Goal: Task Accomplishment & Management: Manage account settings

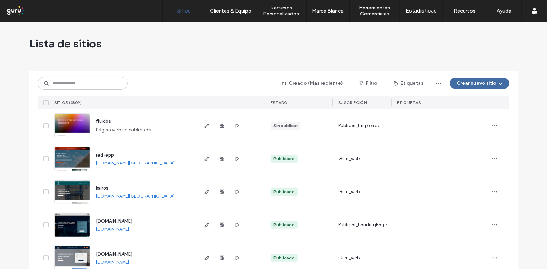
scroll to position [45, 0]
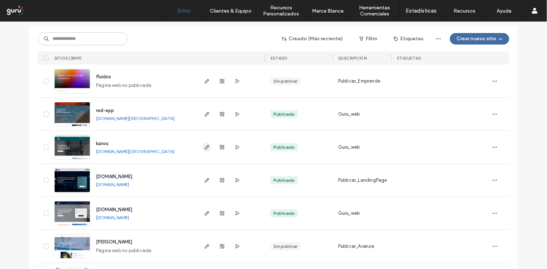
click at [204, 147] on icon "button" at bounding box center [207, 147] width 6 height 6
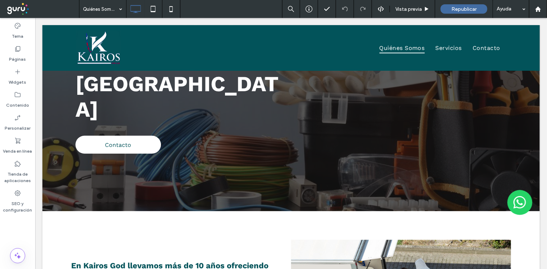
scroll to position [135, 0]
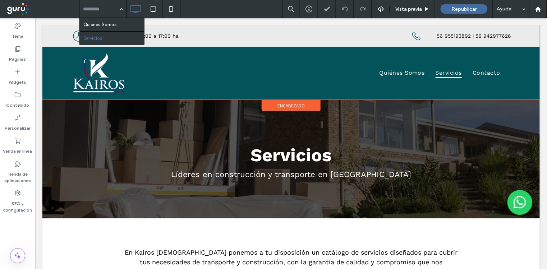
click at [288, 105] on span "encabezado" at bounding box center [290, 105] width 27 height 6
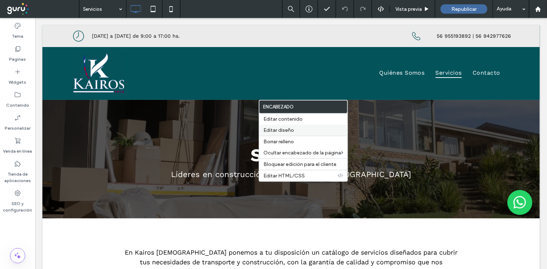
click at [287, 129] on span "Editar diseño" at bounding box center [278, 130] width 31 height 6
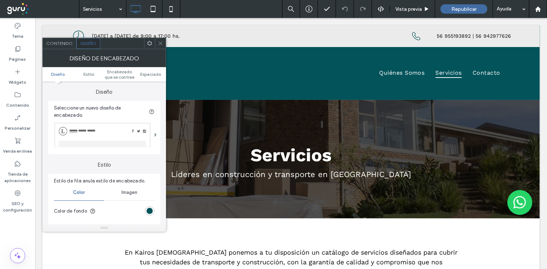
click at [161, 45] on icon at bounding box center [160, 43] width 5 height 5
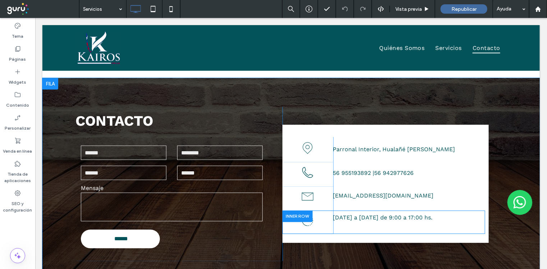
scroll to position [673, 0]
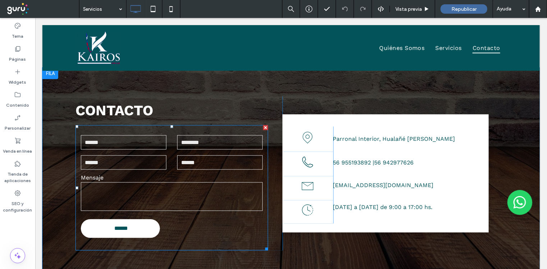
click at [199, 174] on label "Mensaje" at bounding box center [171, 177] width 182 height 7
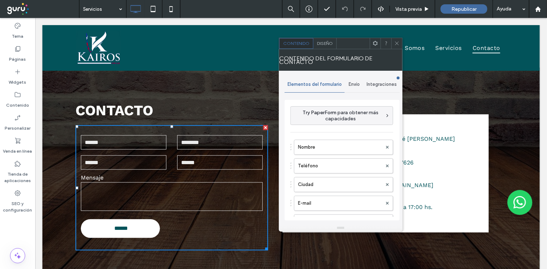
type input "******"
type input "**********"
click at [355, 82] on span "Envío" at bounding box center [353, 85] width 11 height 6
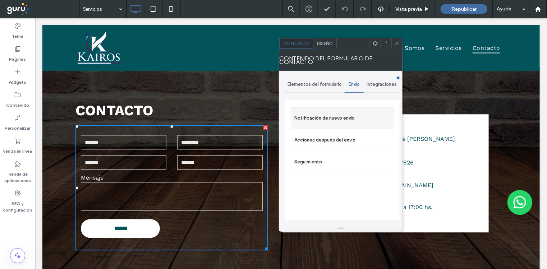
click at [327, 116] on label "Notificación de nuevo envío" at bounding box center [342, 118] width 96 height 14
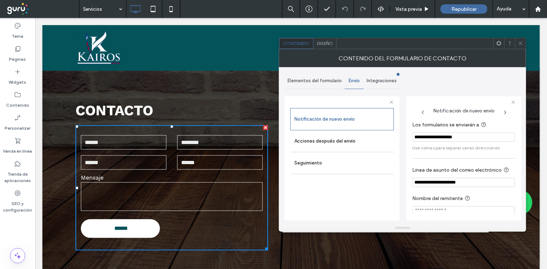
click at [523, 46] on div at bounding box center [520, 43] width 11 height 11
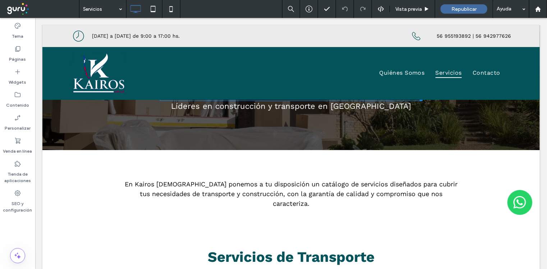
scroll to position [0, 0]
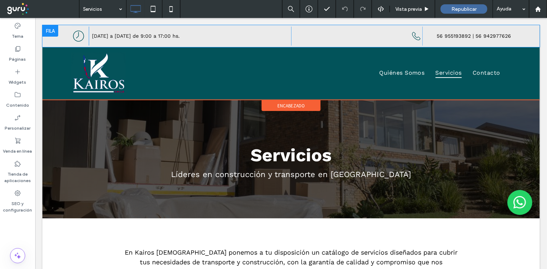
click at [51, 31] on div at bounding box center [50, 30] width 16 height 11
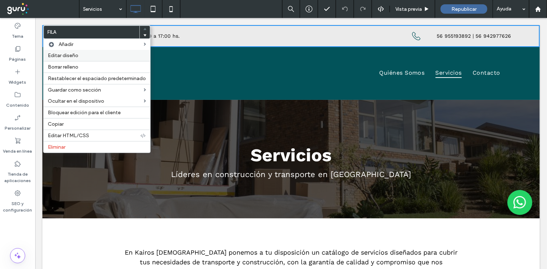
click at [63, 56] on span "Editar diseño" at bounding box center [63, 55] width 31 height 6
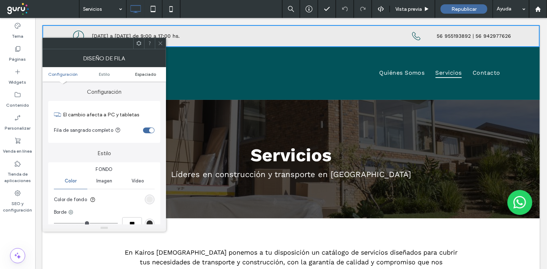
click at [145, 75] on span "Espaciado" at bounding box center [145, 73] width 21 height 5
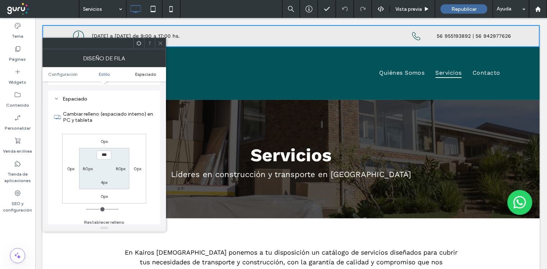
scroll to position [180, 0]
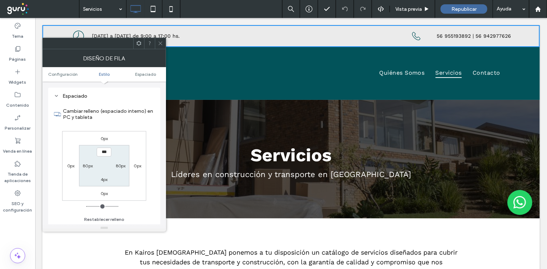
click at [103, 152] on input "***" at bounding box center [104, 152] width 15 height 9
type input "***"
click at [102, 180] on label "4px" at bounding box center [104, 179] width 7 height 5
type input "*"
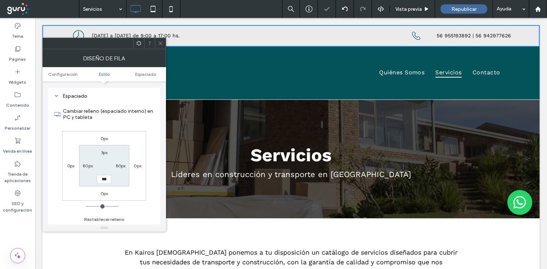
click at [102, 178] on input "***" at bounding box center [104, 179] width 15 height 9
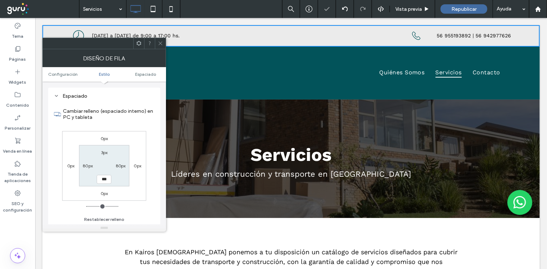
type input "***"
type input "*"
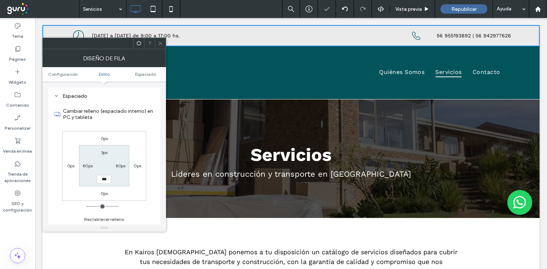
click at [70, 205] on div "Cambiar relleno (espaciado interno) en PC y tableta 0px 0px 0px 0px 3px 80px **…" at bounding box center [104, 163] width 101 height 124
click at [163, 44] on div at bounding box center [160, 43] width 11 height 11
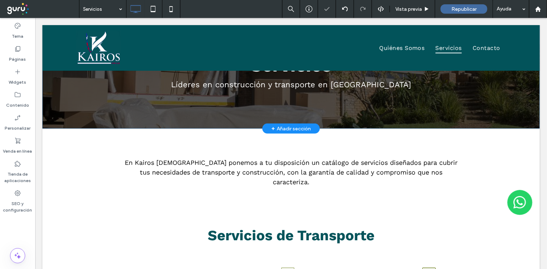
scroll to position [0, 0]
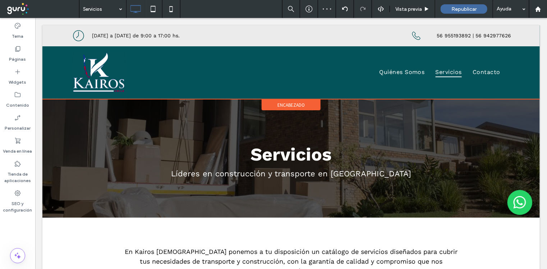
click at [285, 106] on span "encabezado" at bounding box center [290, 105] width 27 height 6
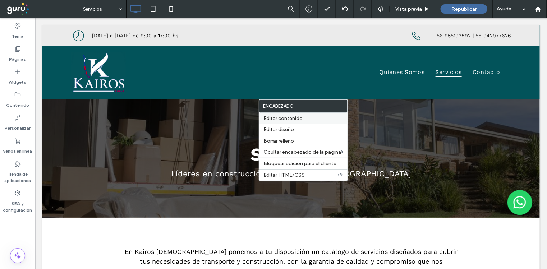
click at [293, 119] on span "Editar contenido" at bounding box center [282, 118] width 39 height 6
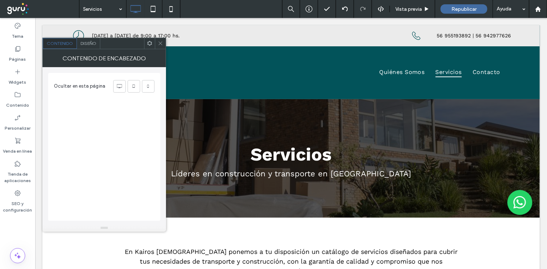
click at [98, 47] on div "Diseño" at bounding box center [88, 43] width 23 height 11
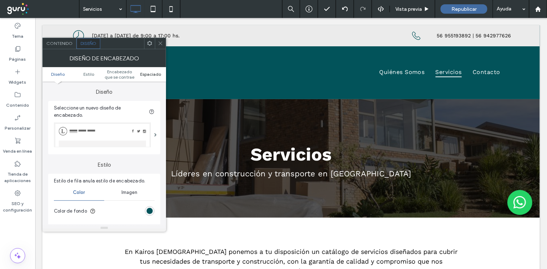
click at [147, 74] on span "Espaciado" at bounding box center [150, 73] width 21 height 5
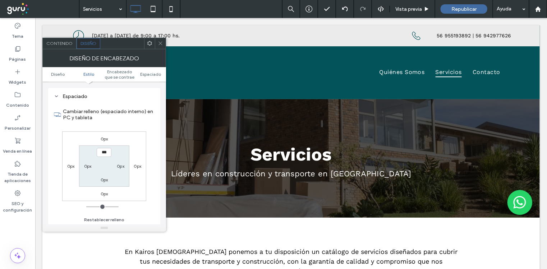
scroll to position [257, 0]
click at [162, 41] on icon at bounding box center [160, 43] width 5 height 5
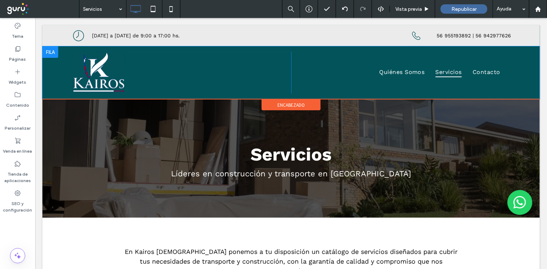
click at [49, 56] on div at bounding box center [50, 51] width 16 height 11
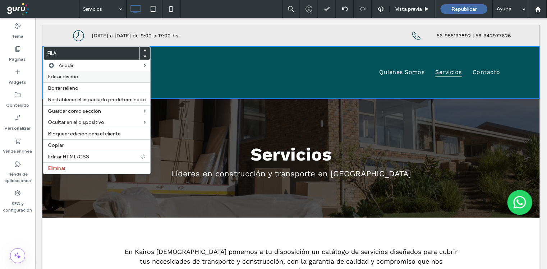
click at [59, 77] on span "Editar diseño" at bounding box center [63, 77] width 31 height 6
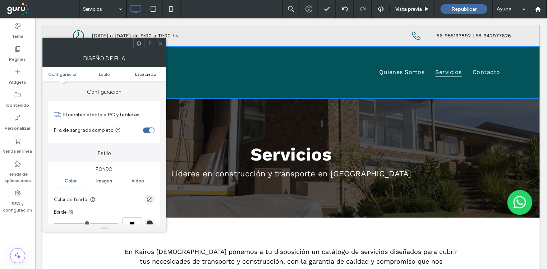
click at [148, 73] on span "Espaciado" at bounding box center [145, 73] width 21 height 5
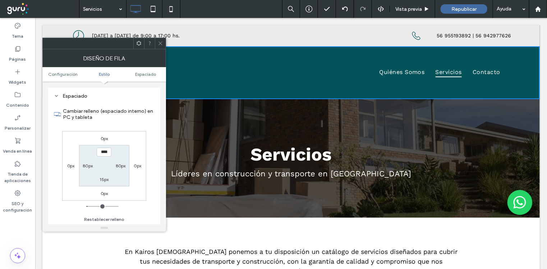
scroll to position [180, 0]
click at [102, 152] on input "****" at bounding box center [104, 152] width 15 height 9
type input "****"
click at [103, 178] on label "15px" at bounding box center [104, 179] width 9 height 5
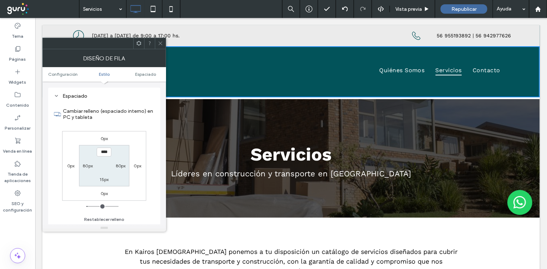
type input "**"
click at [103, 179] on input "****" at bounding box center [104, 179] width 15 height 9
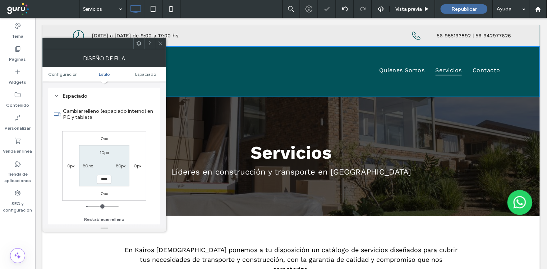
type input "****"
type input "**"
click at [74, 206] on div "Cambiar relleno (espaciado interno) en PC y tableta 0px 0px 0px 0px 10px 80px *…" at bounding box center [104, 163] width 101 height 124
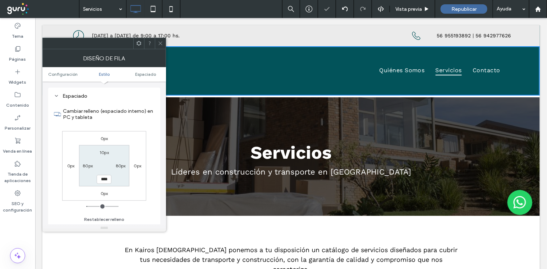
click at [161, 41] on icon at bounding box center [160, 43] width 5 height 5
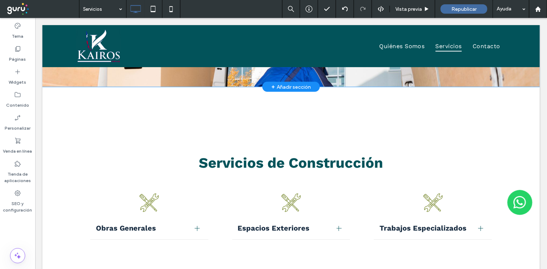
scroll to position [494, 0]
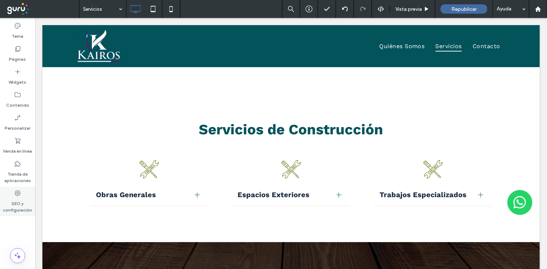
click at [12, 196] on div "SEO y configuración" at bounding box center [17, 201] width 35 height 29
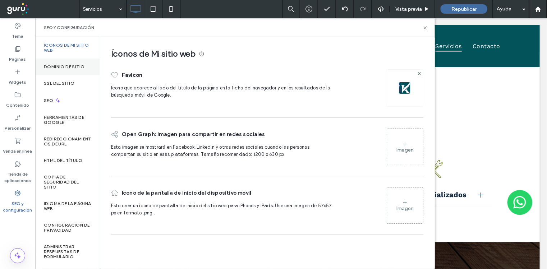
click at [68, 64] on label "Dominio de sitio" at bounding box center [64, 66] width 41 height 5
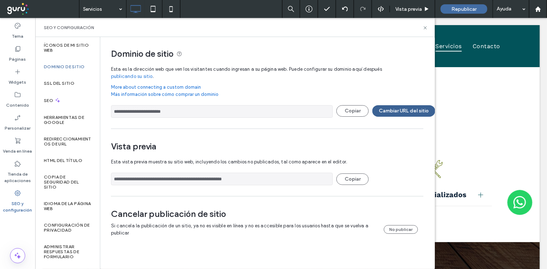
click at [406, 108] on button "Cambiar URL del sitio" at bounding box center [403, 110] width 63 height 11
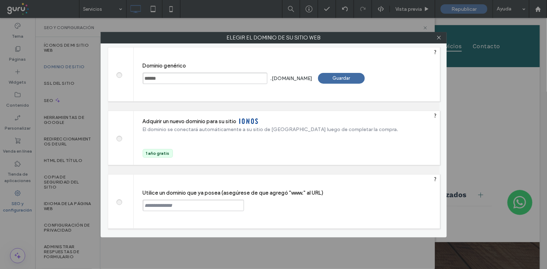
click at [119, 202] on span at bounding box center [119, 201] width 0 height 5
paste input "**********"
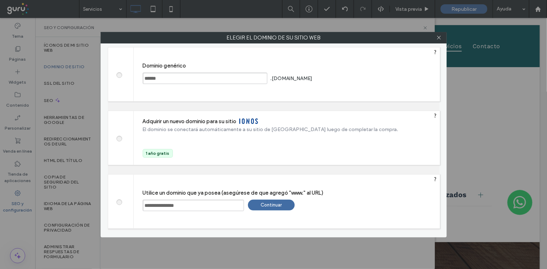
type input "**********"
click at [269, 206] on div "Continuar" at bounding box center [271, 205] width 47 height 11
type input "**********"
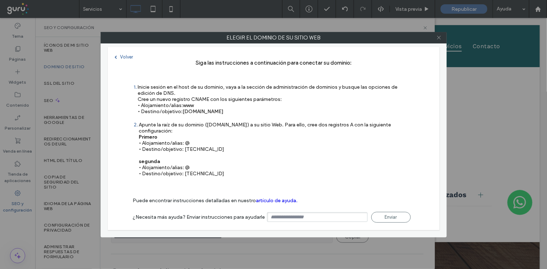
click at [439, 38] on icon at bounding box center [438, 37] width 5 height 5
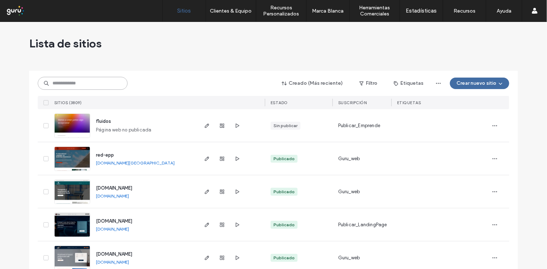
click at [88, 82] on input at bounding box center [83, 83] width 90 height 13
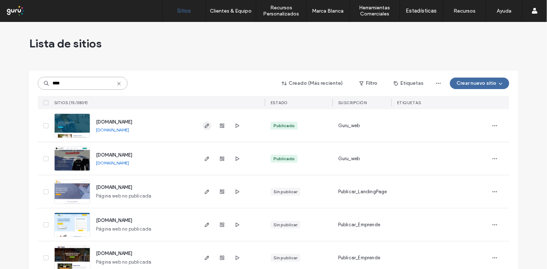
type input "****"
click at [207, 125] on icon "button" at bounding box center [207, 126] width 6 height 6
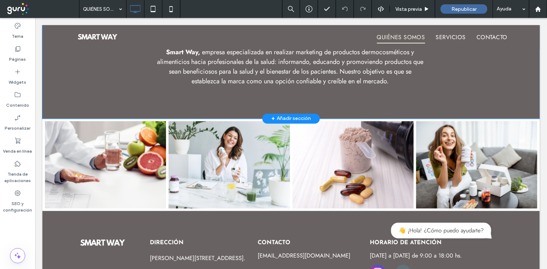
scroll to position [542, 0]
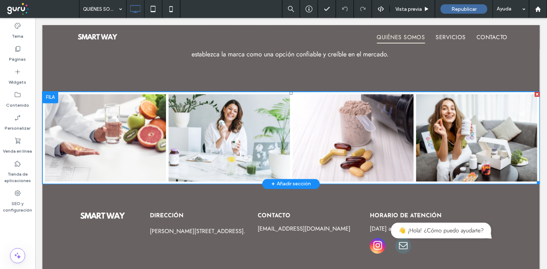
click at [115, 139] on link at bounding box center [105, 137] width 121 height 87
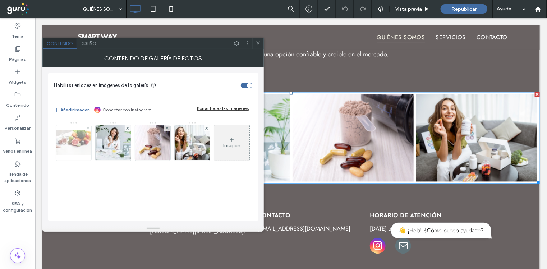
click at [86, 128] on div at bounding box center [88, 128] width 6 height 6
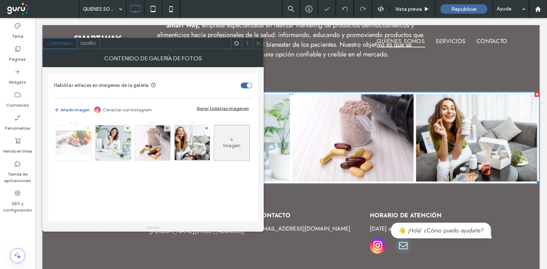
click at [88, 128] on use at bounding box center [88, 128] width 3 height 3
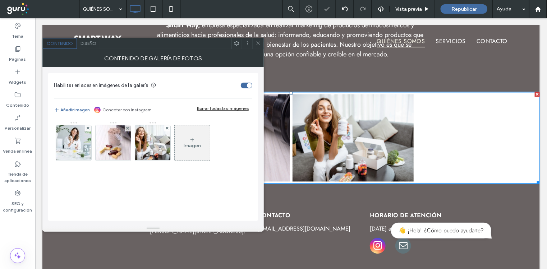
click at [88, 128] on use at bounding box center [88, 128] width 3 height 3
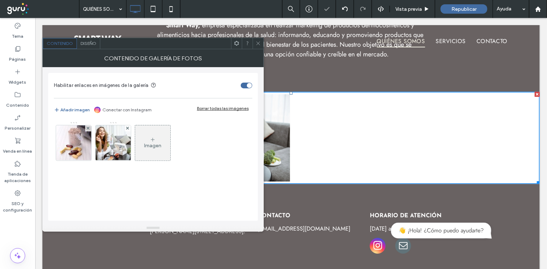
click at [88, 128] on use at bounding box center [88, 128] width 3 height 3
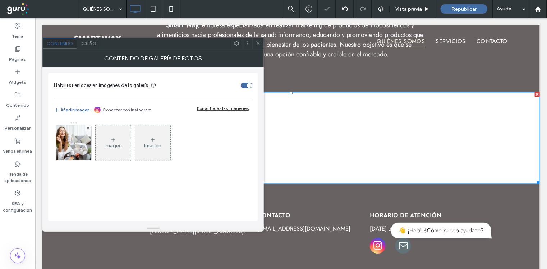
click at [88, 128] on use at bounding box center [88, 128] width 3 height 3
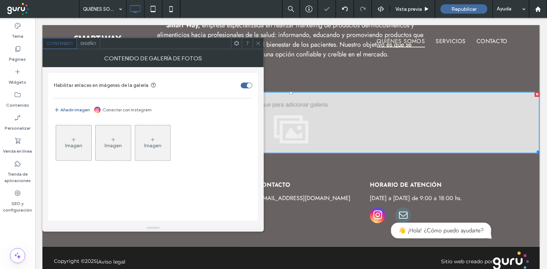
click at [70, 143] on div "Imagen" at bounding box center [73, 146] width 17 height 6
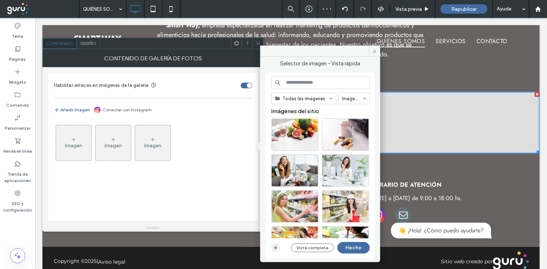
click at [271, 247] on span "button" at bounding box center [275, 248] width 9 height 9
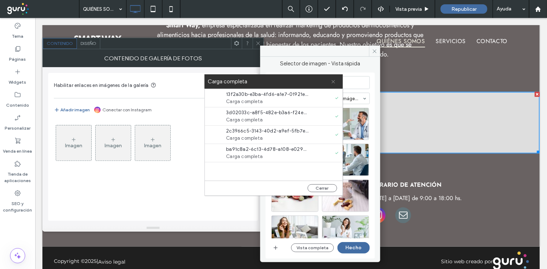
click at [333, 81] on use at bounding box center [333, 81] width 3 height 3
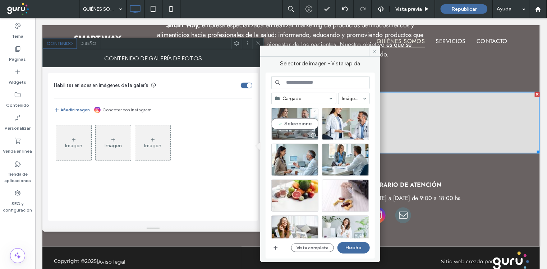
click at [300, 121] on div "Seleccione" at bounding box center [294, 124] width 47 height 32
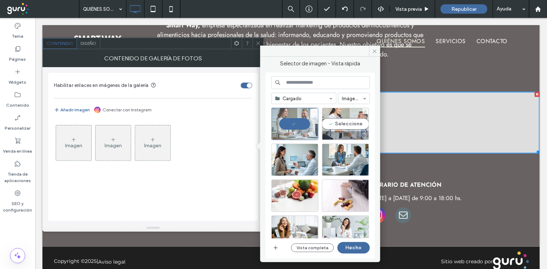
click at [346, 122] on div "Seleccione" at bounding box center [345, 124] width 47 height 32
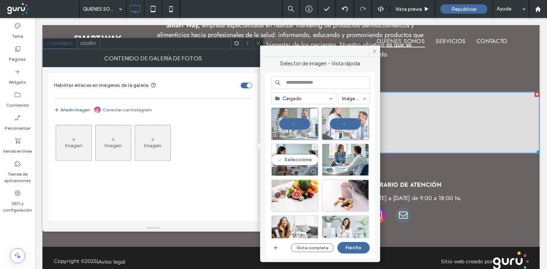
drag, startPoint x: 300, startPoint y: 156, endPoint x: 318, endPoint y: 154, distance: 18.4
click at [301, 156] on div "Seleccione" at bounding box center [294, 160] width 47 height 32
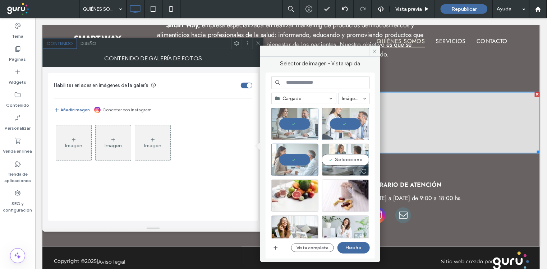
click at [344, 154] on div "Seleccione" at bounding box center [345, 160] width 47 height 32
click at [355, 245] on button "Hecho" at bounding box center [353, 247] width 32 height 11
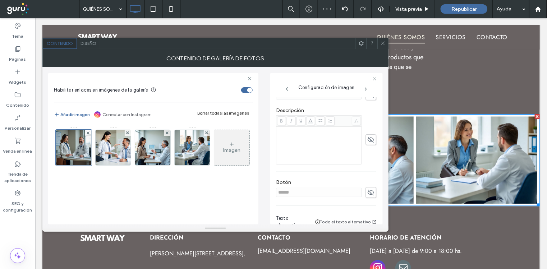
scroll to position [220, 0]
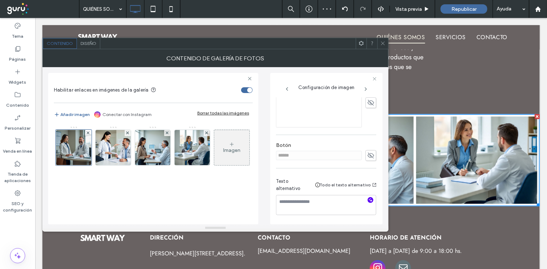
click at [368, 198] on icon "button" at bounding box center [370, 200] width 5 height 5
click at [114, 145] on img at bounding box center [113, 147] width 35 height 35
click at [368, 198] on icon "button" at bounding box center [370, 200] width 5 height 5
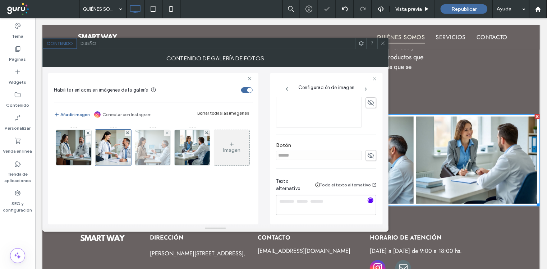
click at [149, 143] on img at bounding box center [152, 147] width 35 height 35
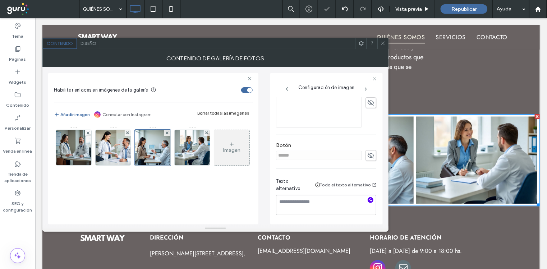
click at [369, 198] on use "button" at bounding box center [371, 200] width 4 height 4
click at [192, 149] on img at bounding box center [192, 147] width 35 height 35
click at [369, 198] on use "button" at bounding box center [371, 200] width 4 height 4
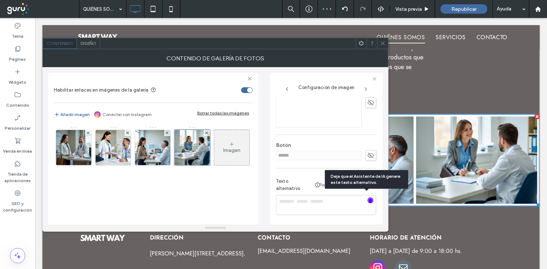
type textarea "**********"
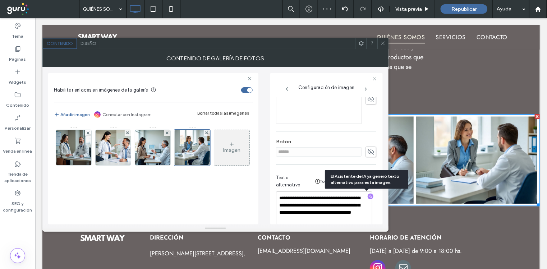
click at [382, 46] on span at bounding box center [382, 43] width 5 height 11
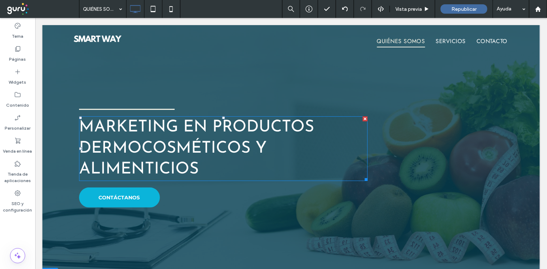
scroll to position [0, 0]
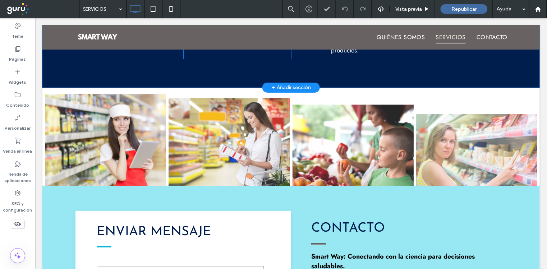
scroll to position [1033, 0]
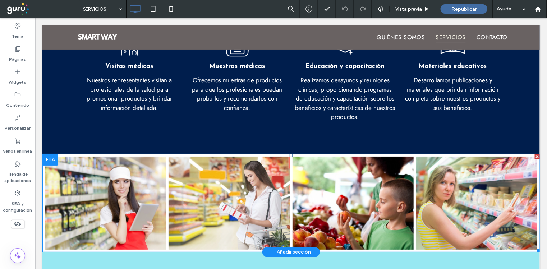
click at [227, 190] on link at bounding box center [228, 202] width 121 height 93
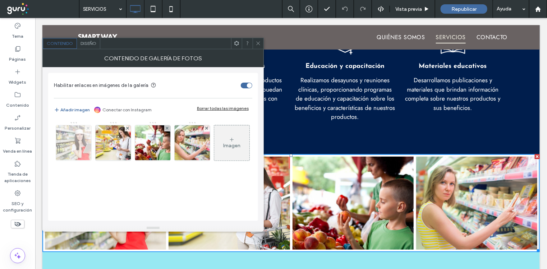
click at [89, 128] on icon at bounding box center [88, 128] width 3 height 3
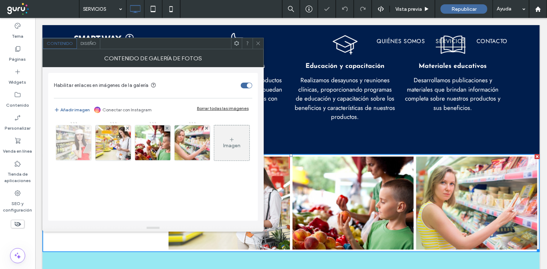
click at [89, 128] on icon at bounding box center [88, 128] width 3 height 3
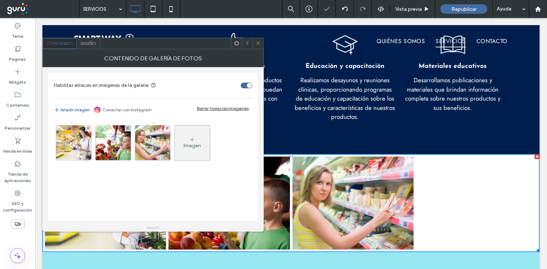
click at [89, 128] on icon at bounding box center [88, 128] width 3 height 3
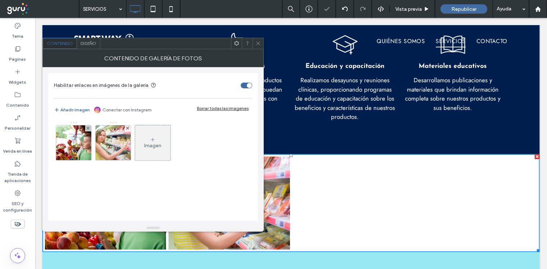
click at [89, 128] on icon at bounding box center [88, 128] width 3 height 3
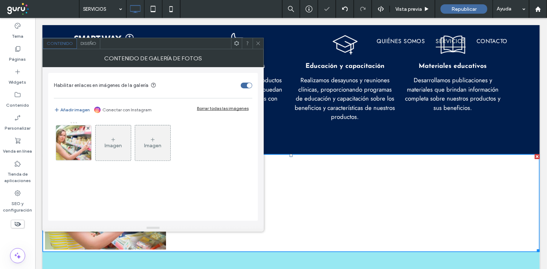
click at [89, 128] on icon at bounding box center [88, 128] width 3 height 3
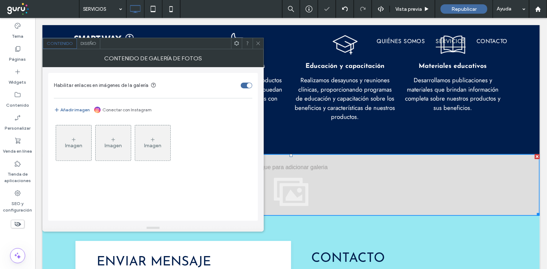
click at [76, 146] on div "Imagen" at bounding box center [73, 146] width 17 height 6
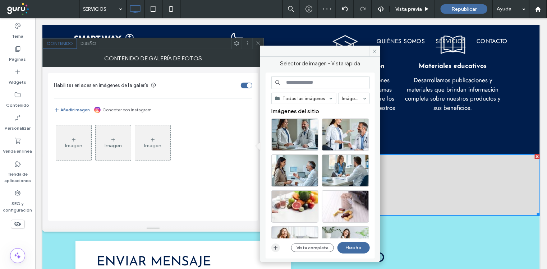
click at [276, 250] on icon "button" at bounding box center [276, 248] width 6 height 6
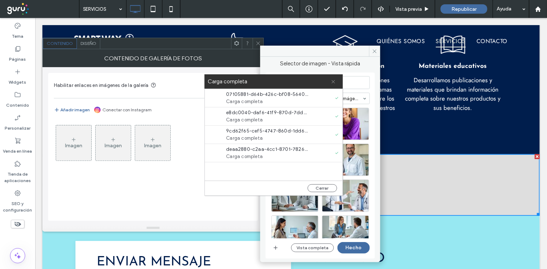
click at [333, 80] on icon at bounding box center [333, 81] width 5 height 5
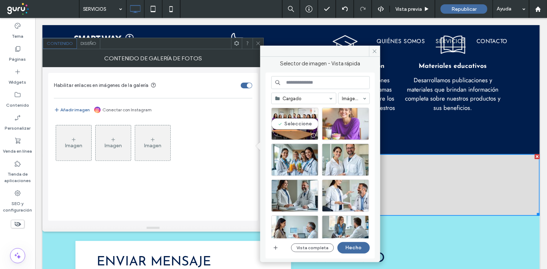
drag, startPoint x: 294, startPoint y: 125, endPoint x: 328, endPoint y: 126, distance: 33.8
click at [294, 124] on div "Seleccione" at bounding box center [294, 124] width 47 height 32
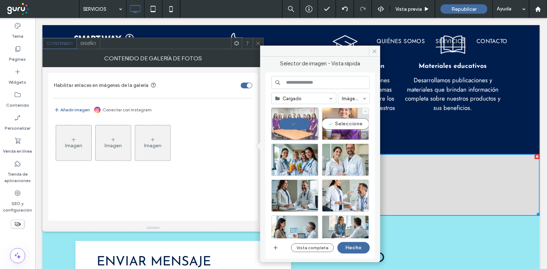
click at [358, 121] on div "Seleccione" at bounding box center [345, 124] width 47 height 32
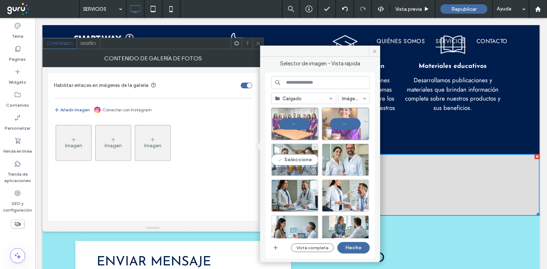
drag, startPoint x: 304, startPoint y: 156, endPoint x: 310, endPoint y: 159, distance: 6.9
click at [304, 156] on div "Seleccione" at bounding box center [294, 160] width 47 height 32
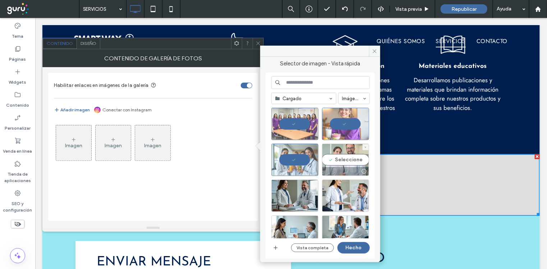
click at [338, 164] on div "Seleccione" at bounding box center [345, 160] width 47 height 32
click at [356, 247] on button "Hecho" at bounding box center [353, 247] width 32 height 11
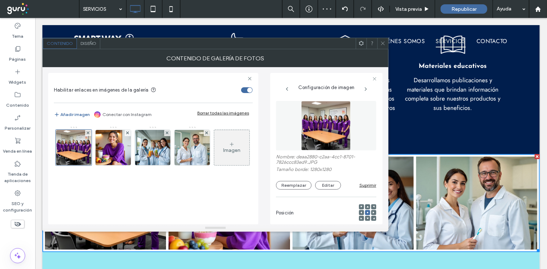
click at [380, 41] on icon at bounding box center [382, 43] width 5 height 5
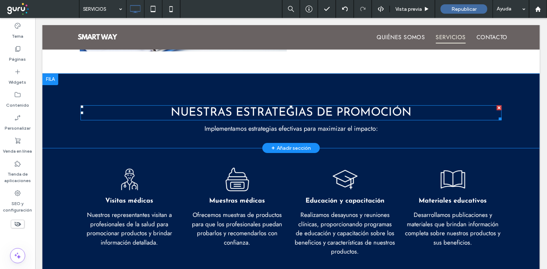
scroll to position [1122, 0]
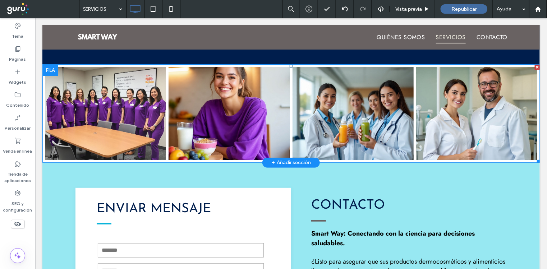
click at [112, 100] on link at bounding box center [105, 113] width 121 height 93
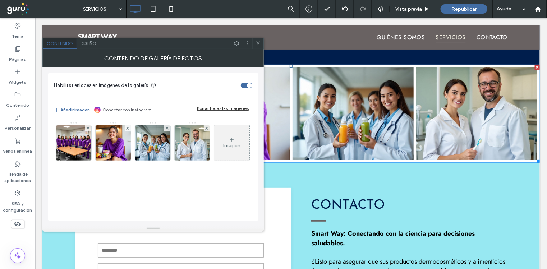
scroll to position [1, 0]
click at [65, 148] on img at bounding box center [73, 142] width 35 height 35
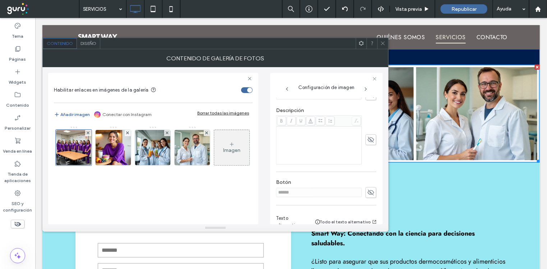
scroll to position [220, 0]
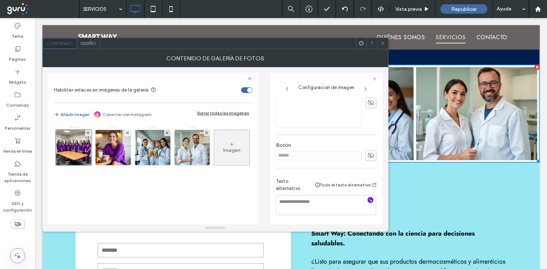
click at [368, 198] on icon "button" at bounding box center [370, 200] width 5 height 5
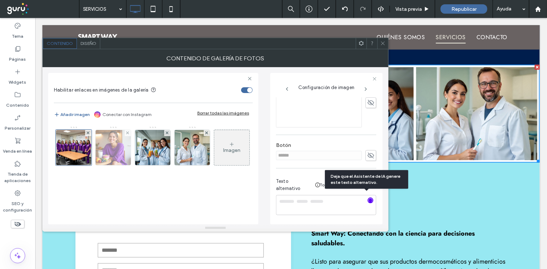
click at [105, 143] on img at bounding box center [113, 147] width 35 height 35
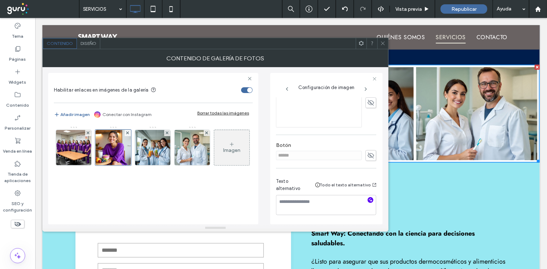
click at [368, 198] on icon "button" at bounding box center [370, 200] width 5 height 5
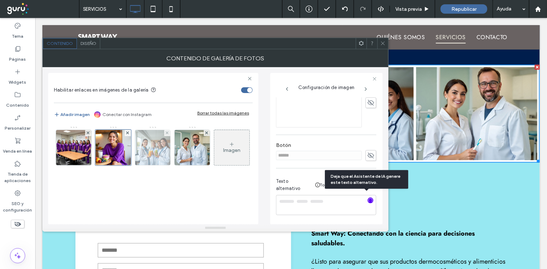
click at [156, 146] on img at bounding box center [152, 147] width 35 height 35
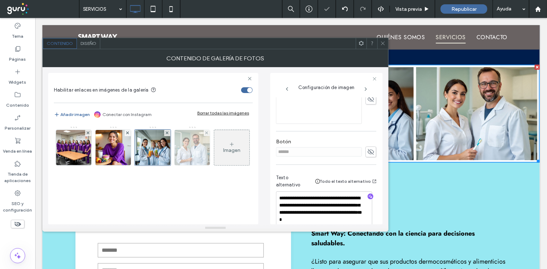
type textarea "**********"
click at [190, 143] on img at bounding box center [192, 147] width 35 height 35
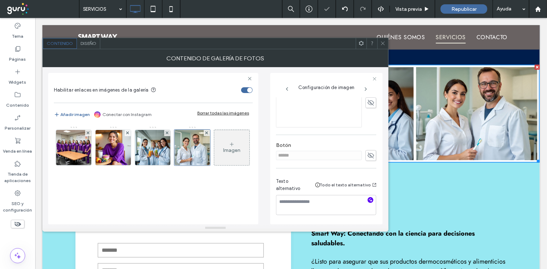
click at [369, 198] on use "button" at bounding box center [371, 200] width 4 height 4
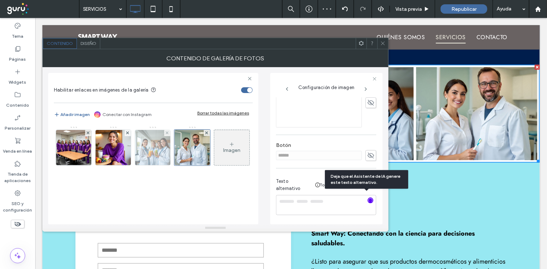
click at [154, 143] on img at bounding box center [152, 147] width 35 height 35
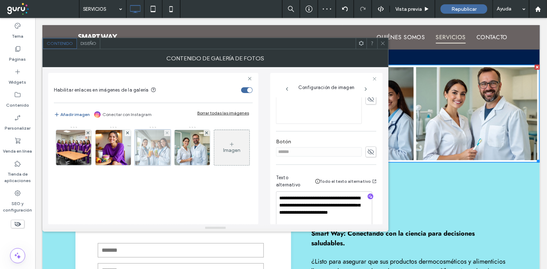
type textarea "**********"
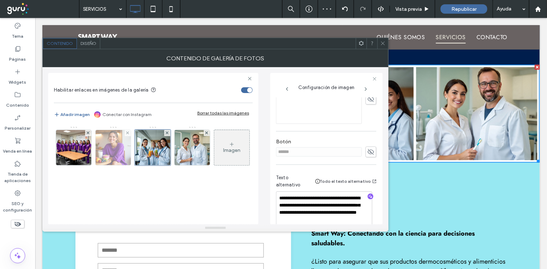
click at [118, 148] on img at bounding box center [113, 147] width 35 height 35
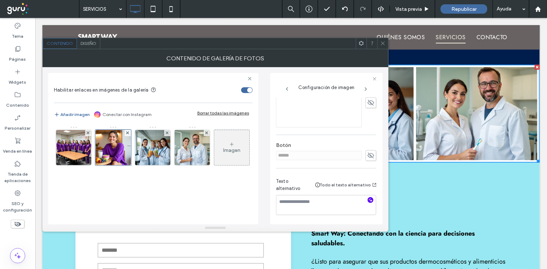
click at [369, 198] on use "button" at bounding box center [371, 200] width 4 height 4
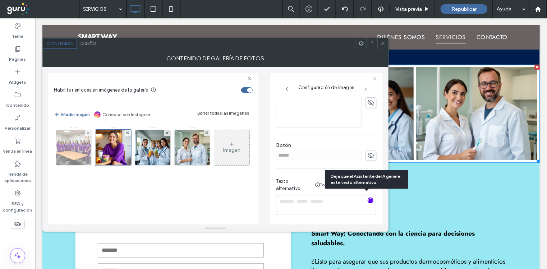
click at [77, 146] on img at bounding box center [73, 147] width 35 height 35
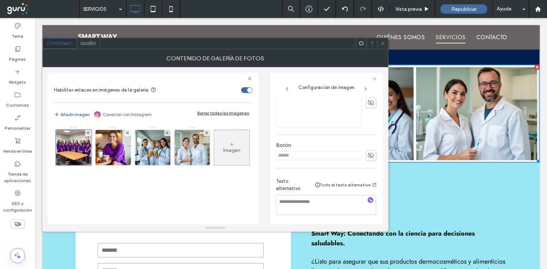
type textarea "**********"
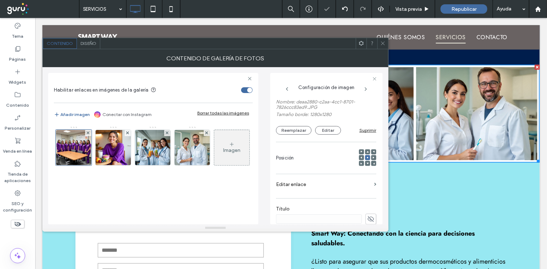
scroll to position [55, 0]
click at [383, 44] on icon at bounding box center [382, 43] width 5 height 5
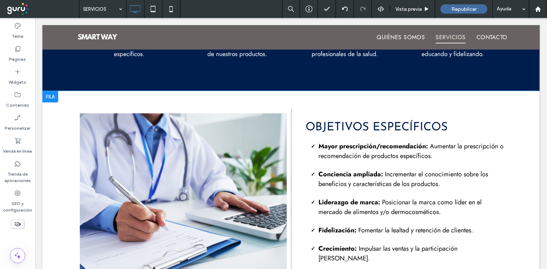
scroll to position [763, 0]
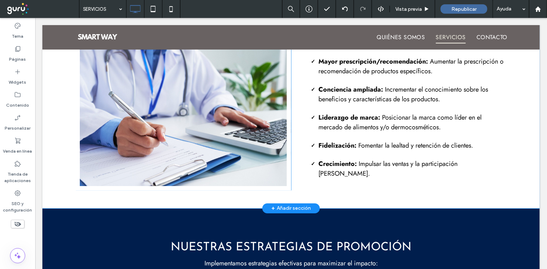
click at [195, 115] on div "Click To Paste" at bounding box center [183, 107] width 216 height 166
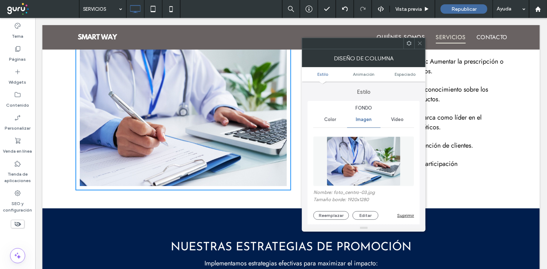
scroll to position [89, 0]
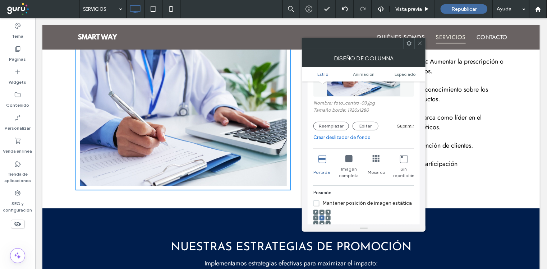
click at [342, 137] on link "Crear deslizador de fondo" at bounding box center [363, 137] width 101 height 7
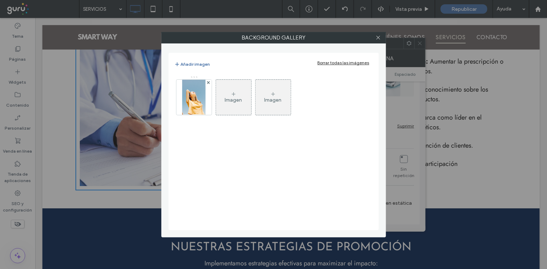
click at [234, 95] on icon at bounding box center [234, 94] width 6 height 6
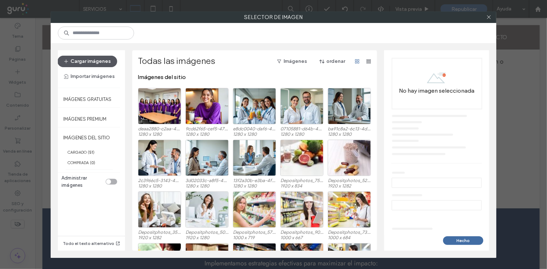
click at [103, 63] on button "Cargar imágenes" at bounding box center [87, 61] width 60 height 11
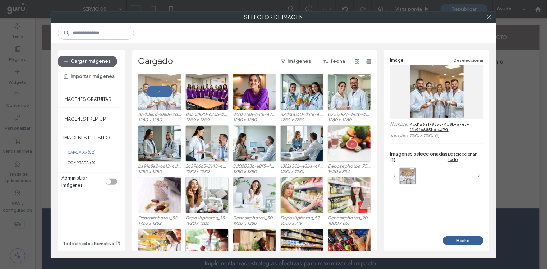
click at [461, 241] on button "Hecho" at bounding box center [463, 240] width 40 height 9
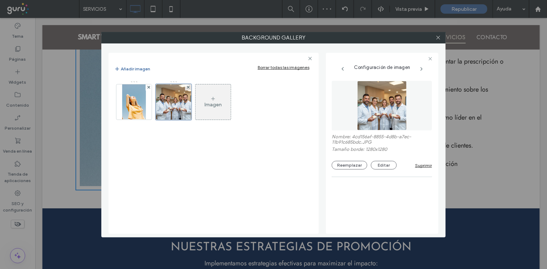
click at [217, 99] on div "Imagen" at bounding box center [212, 102] width 35 height 34
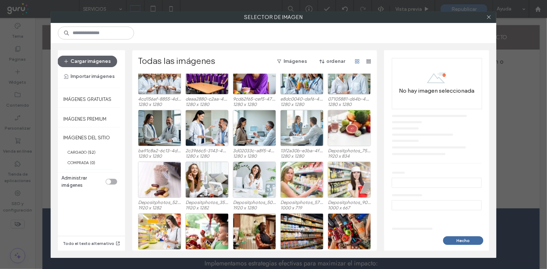
scroll to position [44, 0]
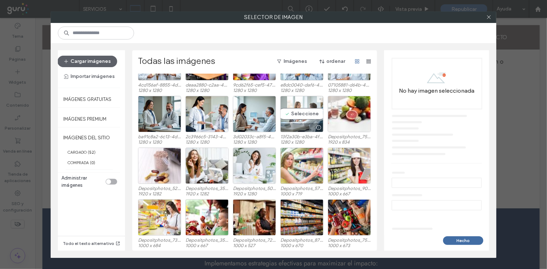
click at [290, 110] on div "Seleccione" at bounding box center [301, 114] width 43 height 36
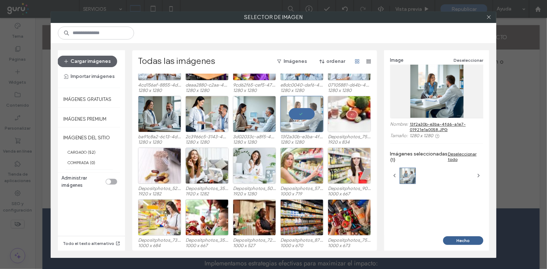
click at [456, 240] on button "Hecho" at bounding box center [463, 240] width 40 height 9
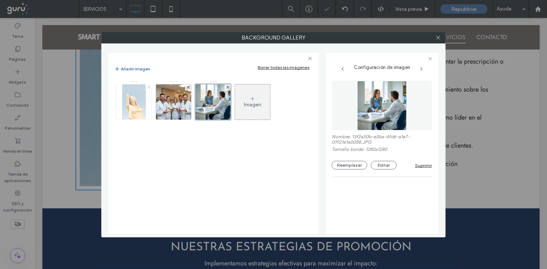
click at [147, 87] on icon at bounding box center [148, 87] width 3 height 3
type input "**"
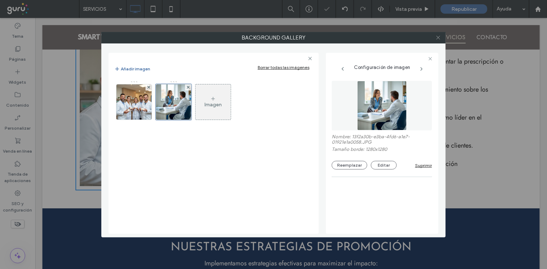
click at [439, 37] on icon at bounding box center [437, 37] width 5 height 5
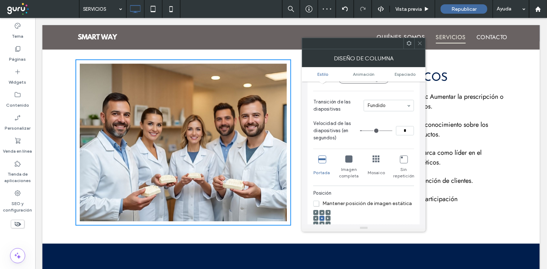
scroll to position [673, 0]
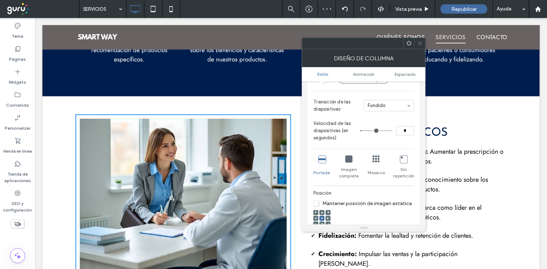
click at [421, 47] on span at bounding box center [419, 43] width 5 height 11
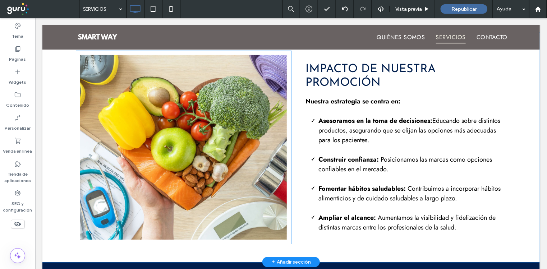
scroll to position [269, 0]
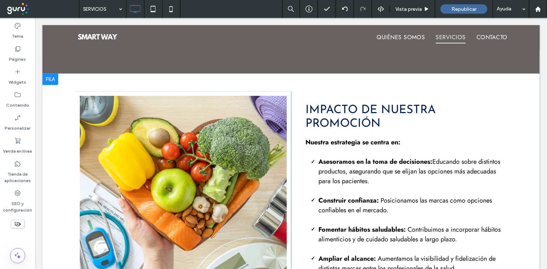
click at [185, 178] on div "Click To Paste" at bounding box center [183, 188] width 216 height 194
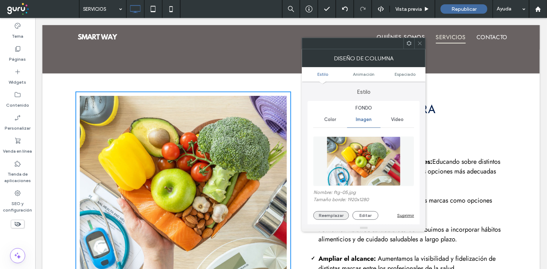
click at [327, 218] on button "Reemplazar" at bounding box center [331, 215] width 36 height 9
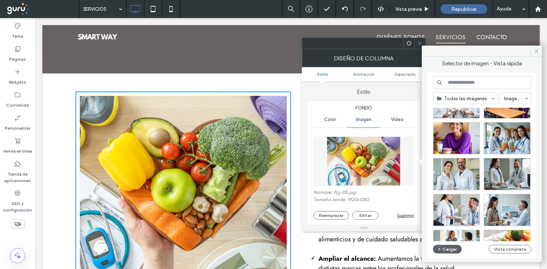
scroll to position [89, 0]
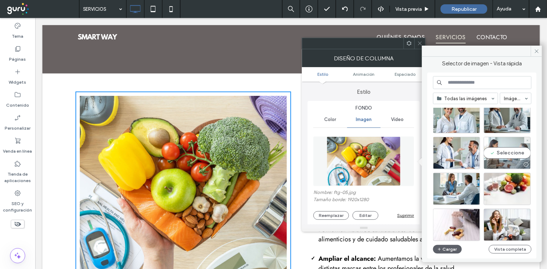
click at [511, 150] on div "Seleccione" at bounding box center [506, 153] width 47 height 32
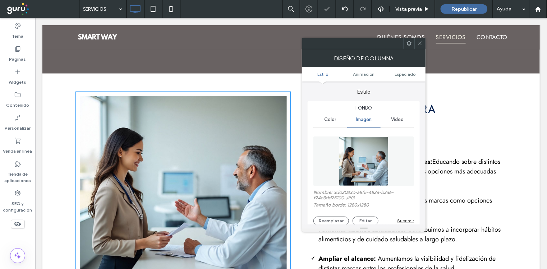
type input "**"
click at [419, 43] on icon at bounding box center [419, 43] width 5 height 5
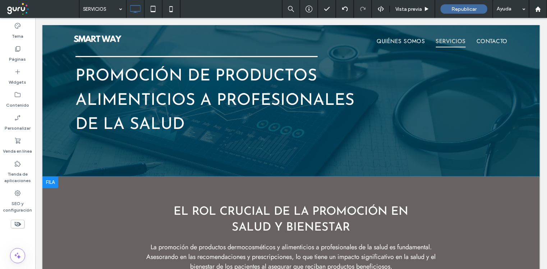
scroll to position [0, 0]
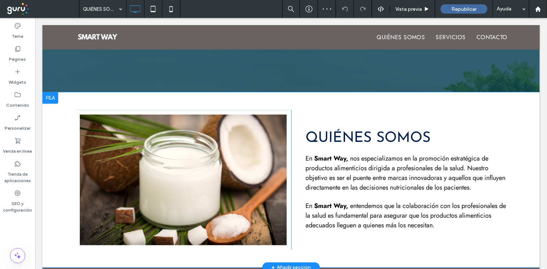
scroll to position [225, 0]
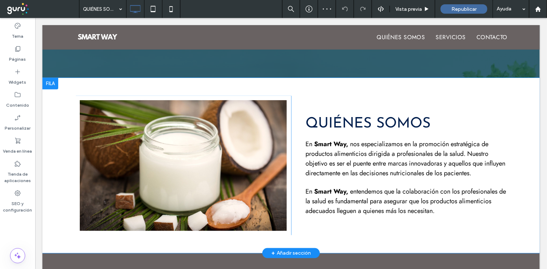
click at [149, 156] on div "Click To Paste" at bounding box center [183, 165] width 216 height 139
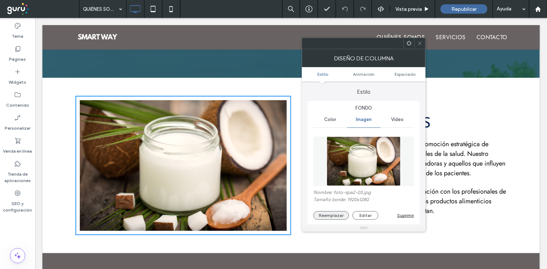
click at [334, 217] on button "Reemplazar" at bounding box center [331, 215] width 36 height 9
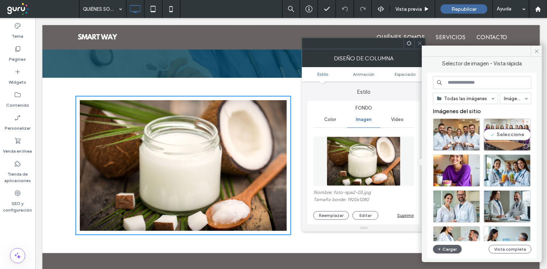
click at [497, 132] on div "Seleccione" at bounding box center [506, 135] width 47 height 32
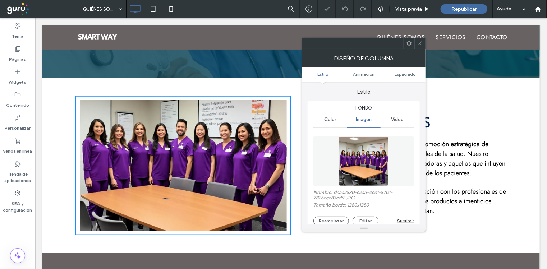
type input "**"
click at [420, 41] on icon at bounding box center [419, 43] width 5 height 5
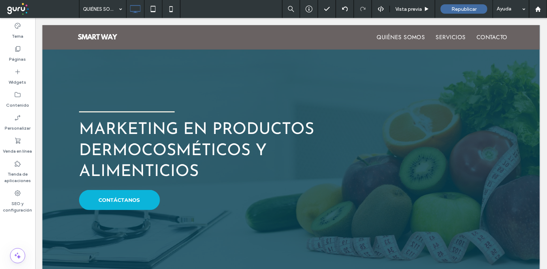
scroll to position [0, 0]
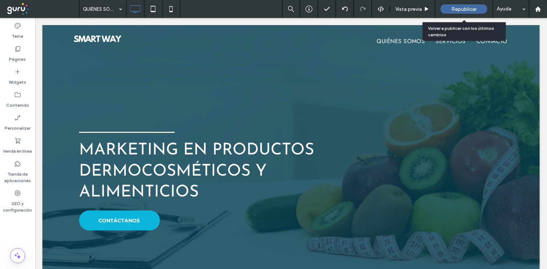
click at [471, 10] on span "Republicar" at bounding box center [463, 9] width 25 height 6
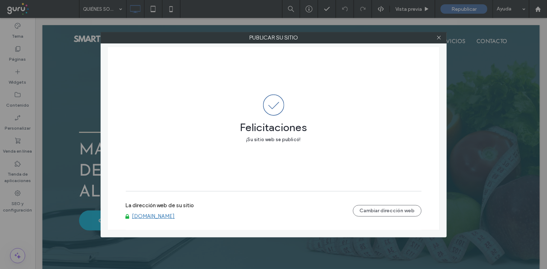
click at [150, 215] on link "[DOMAIN_NAME]" at bounding box center [153, 216] width 43 height 6
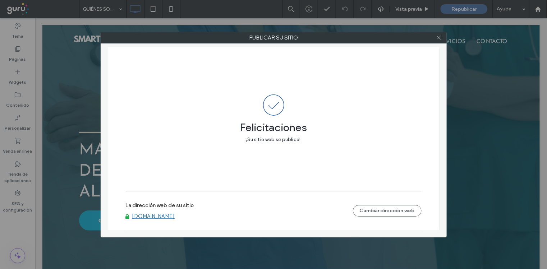
click at [436, 38] on div at bounding box center [439, 37] width 11 height 11
click at [438, 38] on icon at bounding box center [438, 37] width 5 height 5
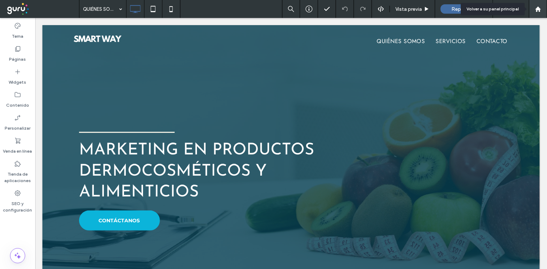
click at [537, 10] on use at bounding box center [537, 8] width 5 height 5
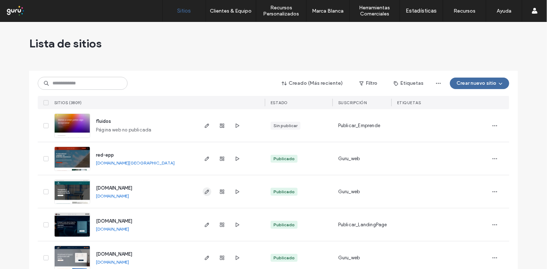
click at [205, 192] on use "button" at bounding box center [207, 192] width 4 height 4
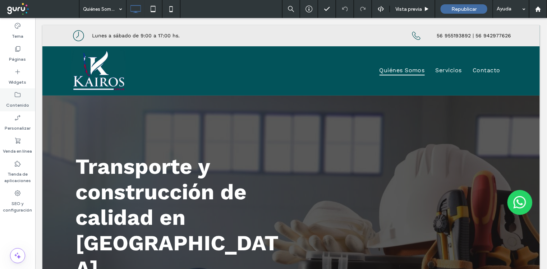
click at [16, 96] on icon at bounding box center [17, 94] width 7 height 7
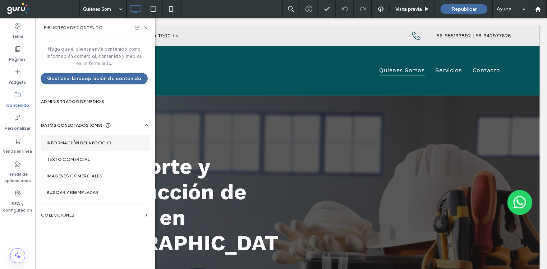
click at [78, 143] on label "Información del negocio" at bounding box center [96, 142] width 98 height 5
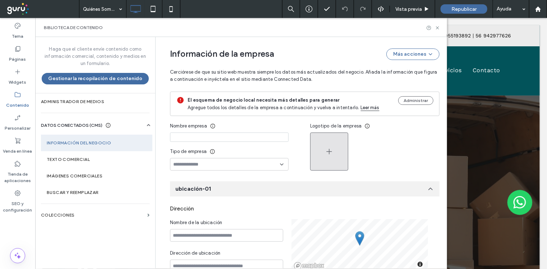
click at [325, 152] on icon "button" at bounding box center [329, 151] width 9 height 9
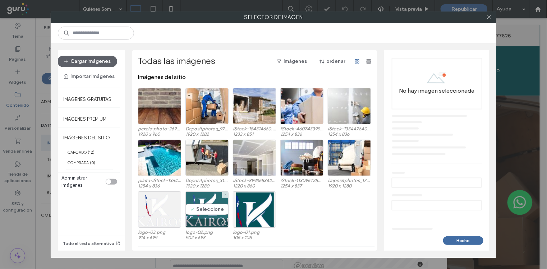
click at [206, 211] on div "Seleccione" at bounding box center [206, 209] width 43 height 36
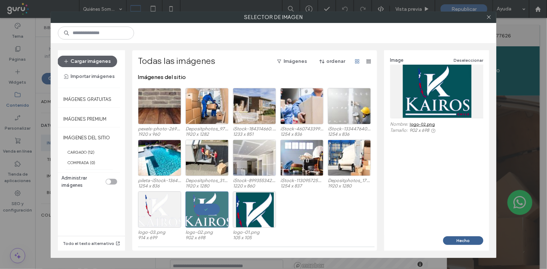
click at [464, 239] on button "Hecho" at bounding box center [463, 240] width 40 height 9
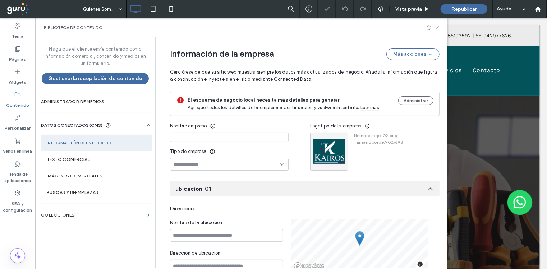
click at [249, 135] on input at bounding box center [229, 137] width 119 height 9
paste input "**********"
click at [178, 138] on input "**********" at bounding box center [229, 137] width 119 height 9
type input "**********"
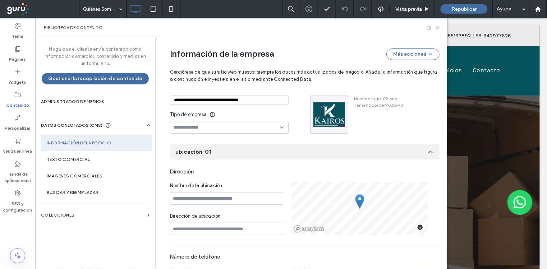
scroll to position [89, 0]
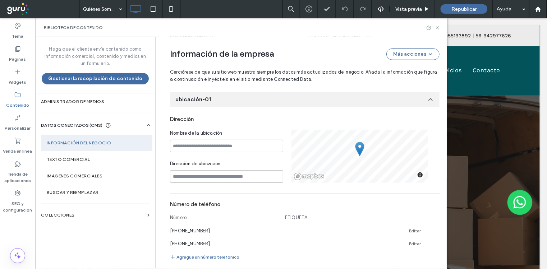
click at [195, 178] on input at bounding box center [226, 176] width 113 height 13
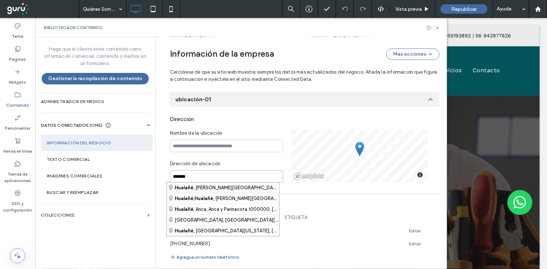
type input "*******"
click at [195, 188] on div "Hualañé , Maule Región, Chile" at bounding box center [223, 187] width 112 height 10
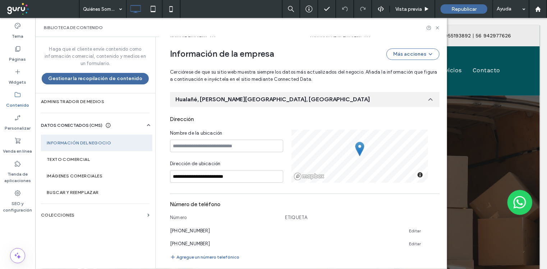
scroll to position [97, 0]
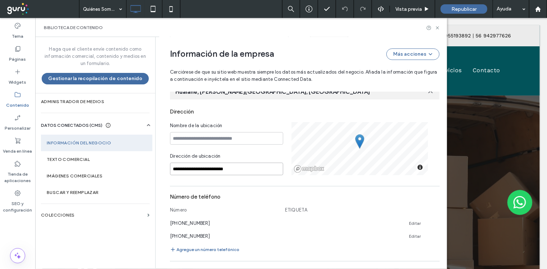
drag, startPoint x: 239, startPoint y: 168, endPoint x: 163, endPoint y: 168, distance: 75.8
click at [163, 168] on div "**********" at bounding box center [299, 216] width 280 height 552
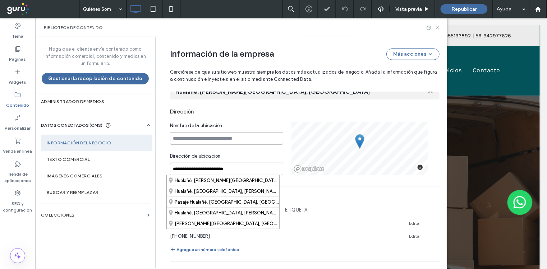
click at [177, 140] on input at bounding box center [226, 138] width 113 height 13
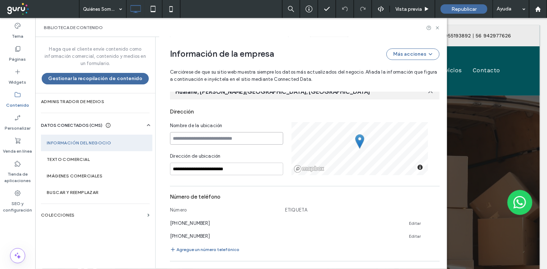
paste input "**********"
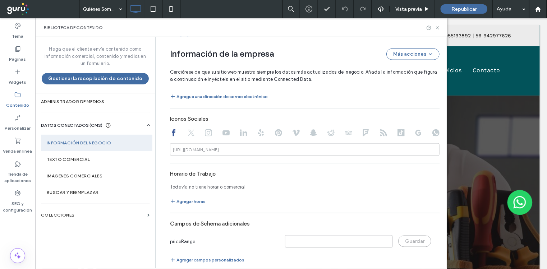
scroll to position [320, 0]
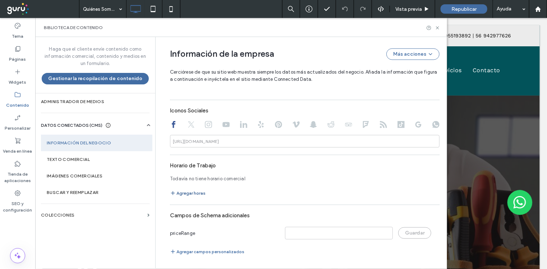
type input "**********"
click at [192, 195] on button "Agregar horas" at bounding box center [188, 193] width 36 height 9
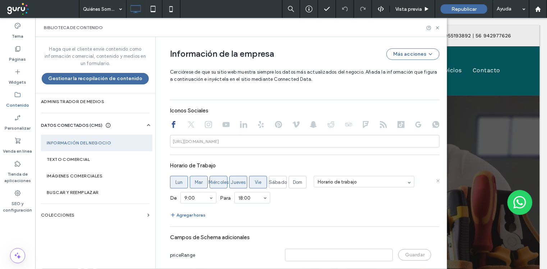
scroll to position [342, 0]
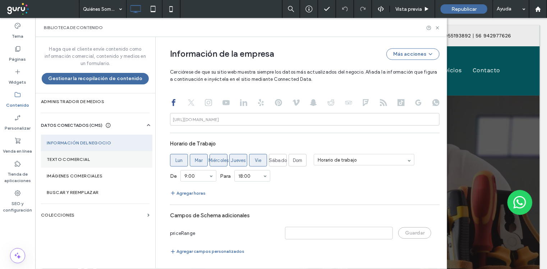
click at [70, 162] on section "Texto comercial" at bounding box center [96, 159] width 111 height 17
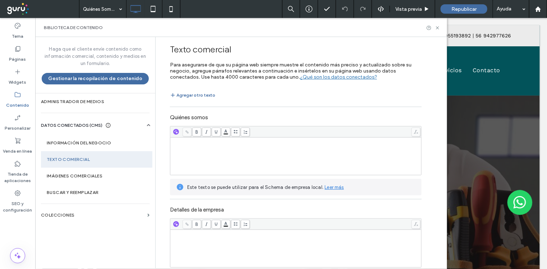
scroll to position [0, 0]
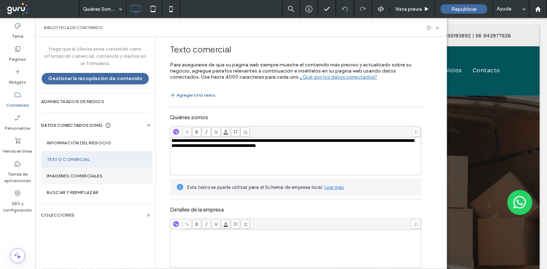
click at [86, 175] on label "Imágenes comerciales" at bounding box center [97, 175] width 100 height 5
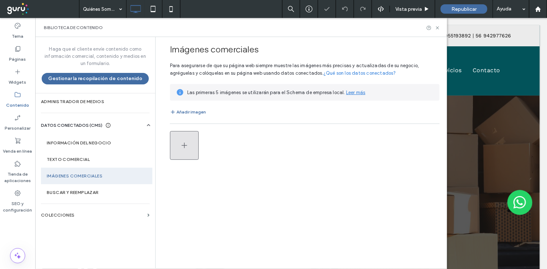
click at [188, 152] on span "button" at bounding box center [184, 145] width 9 height 27
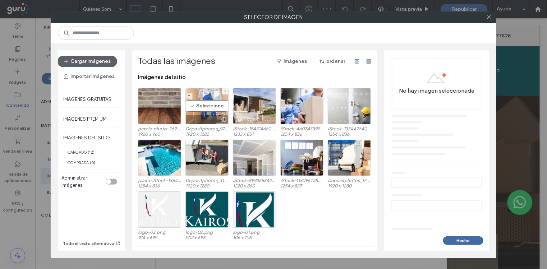
click at [194, 105] on div "Seleccione" at bounding box center [206, 106] width 43 height 36
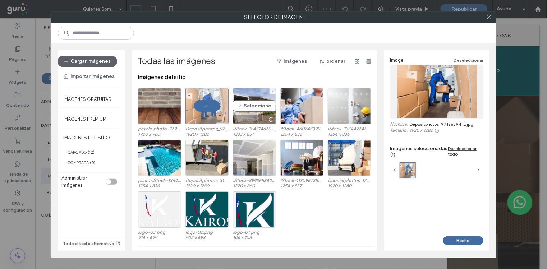
drag, startPoint x: 246, startPoint y: 105, endPoint x: 277, endPoint y: 105, distance: 30.5
click at [247, 105] on div "Seleccione" at bounding box center [254, 106] width 43 height 36
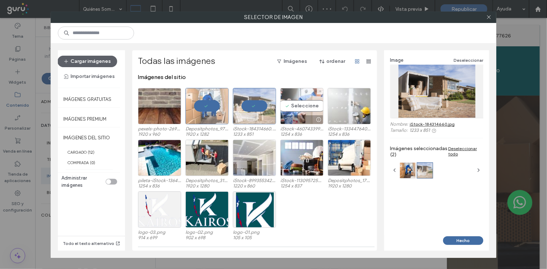
drag, startPoint x: 286, startPoint y: 103, endPoint x: 309, endPoint y: 103, distance: 23.0
click at [287, 103] on div "Seleccione" at bounding box center [301, 106] width 43 height 36
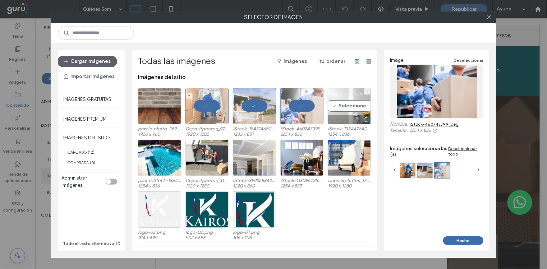
drag, startPoint x: 337, startPoint y: 103, endPoint x: 210, endPoint y: 152, distance: 136.4
click at [337, 103] on div "Seleccione" at bounding box center [349, 106] width 43 height 36
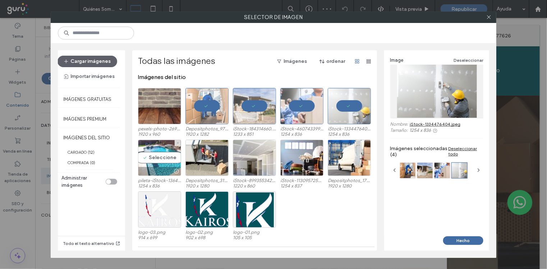
click at [153, 164] on div "Seleccione" at bounding box center [159, 158] width 43 height 36
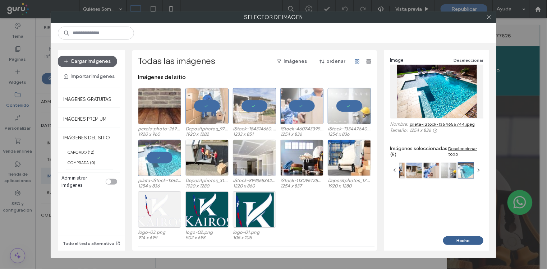
click at [463, 240] on button "Hecho" at bounding box center [463, 240] width 40 height 9
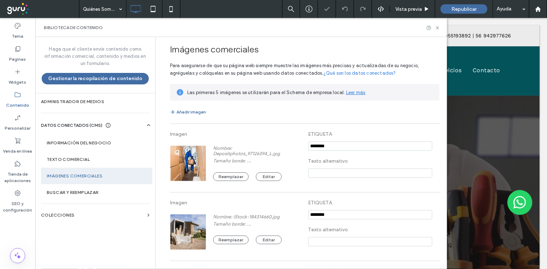
scroll to position [217, 0]
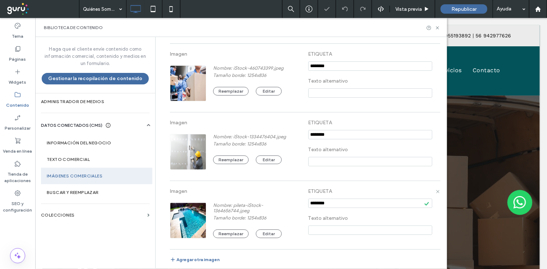
paste input "**********"
type input "**********"
paste input "**********"
type input "**********"
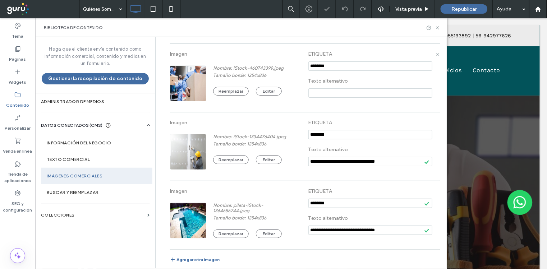
paste input "**********"
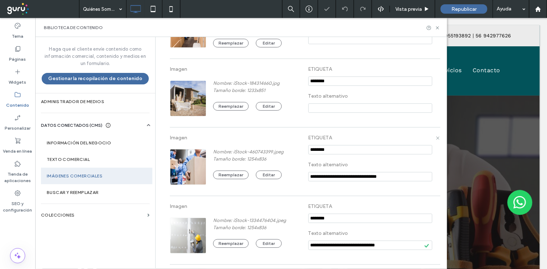
scroll to position [128, 0]
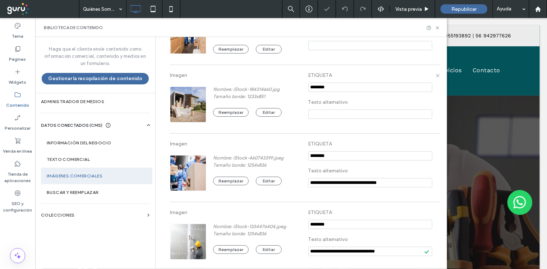
type input "**********"
paste input "**********"
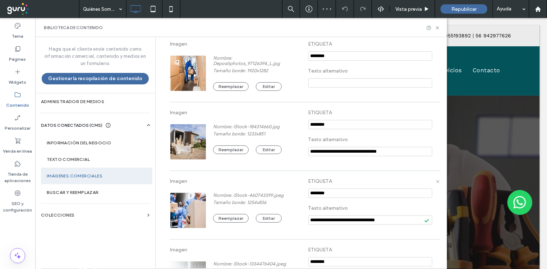
scroll to position [0, 0]
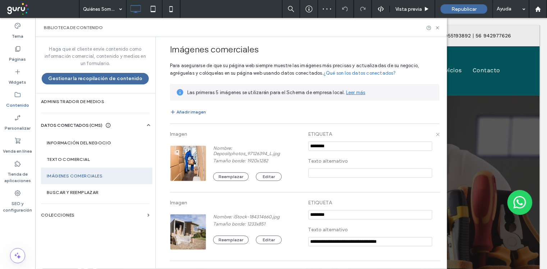
type input "**********"
paste input "**********"
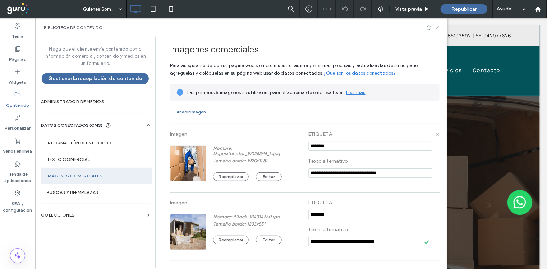
drag, startPoint x: 314, startPoint y: 173, endPoint x: 315, endPoint y: 159, distance: 14.1
click at [314, 172] on input "**********" at bounding box center [370, 172] width 124 height 9
type input "**********"
click at [80, 161] on label "Texto comercial" at bounding box center [97, 159] width 100 height 5
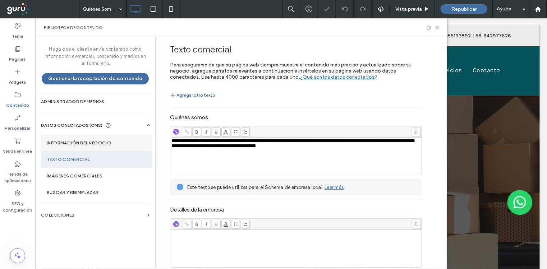
click at [79, 145] on label "Información del negocio" at bounding box center [97, 142] width 100 height 5
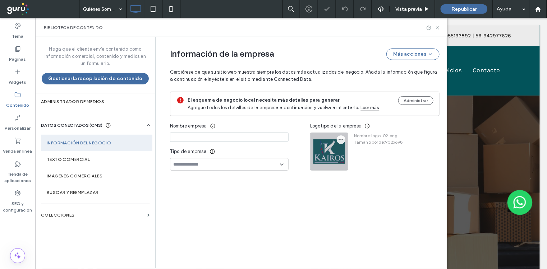
type input "**********"
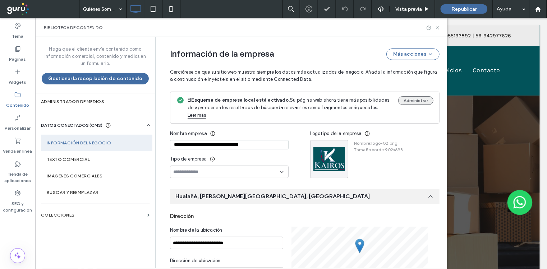
click at [405, 101] on button "Administrar" at bounding box center [415, 100] width 35 height 9
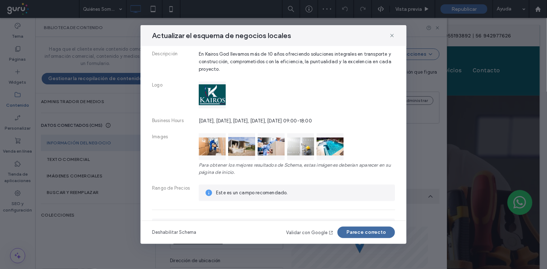
scroll to position [205, 0]
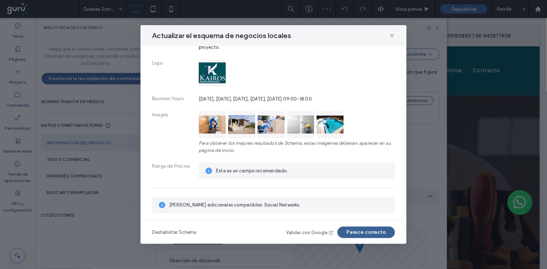
click at [367, 229] on button "Parece correcto" at bounding box center [365, 232] width 57 height 11
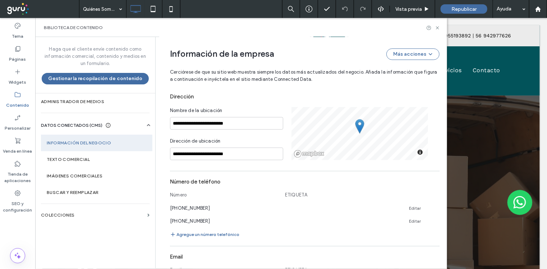
scroll to position [0, 0]
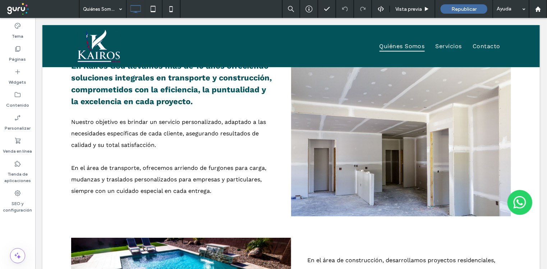
scroll to position [179, 0]
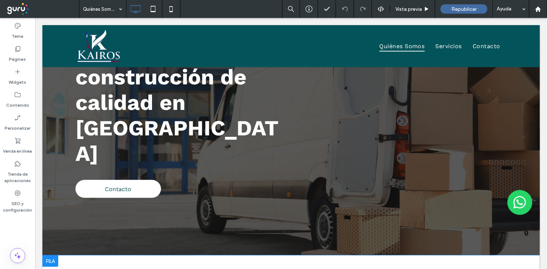
scroll to position [179, 0]
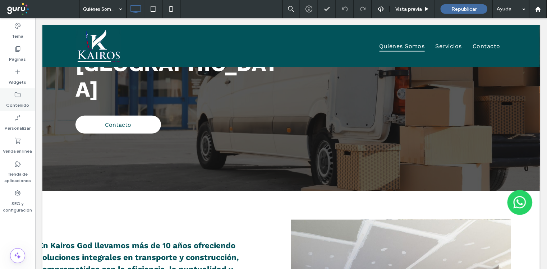
click at [23, 102] on label "Contenido" at bounding box center [17, 103] width 23 height 10
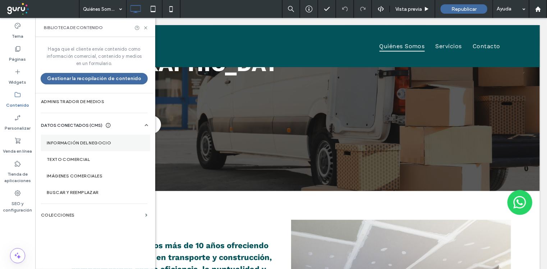
drag, startPoint x: 92, startPoint y: 145, endPoint x: 119, endPoint y: 142, distance: 27.9
click at [91, 145] on section "Información del negocio" at bounding box center [95, 143] width 109 height 17
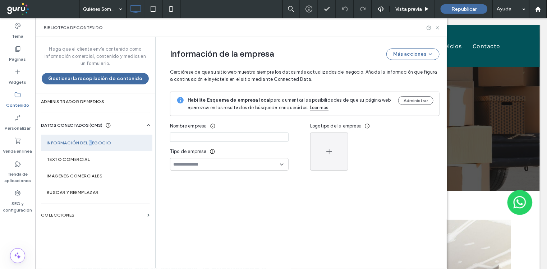
type input "**********"
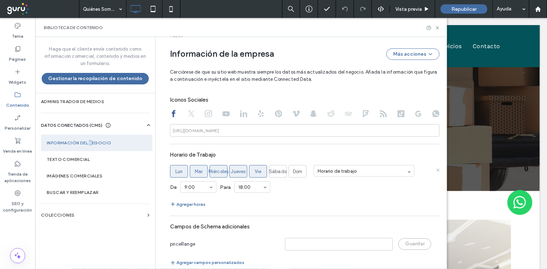
scroll to position [342, 0]
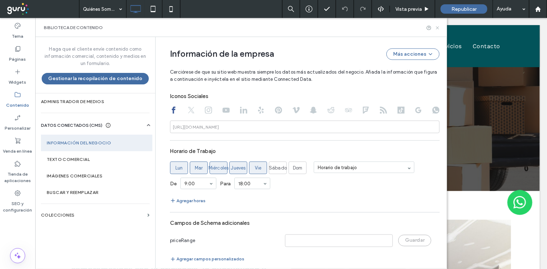
drag, startPoint x: 435, startPoint y: 27, endPoint x: 389, endPoint y: 15, distance: 48.1
click at [435, 27] on icon at bounding box center [437, 27] width 5 height 5
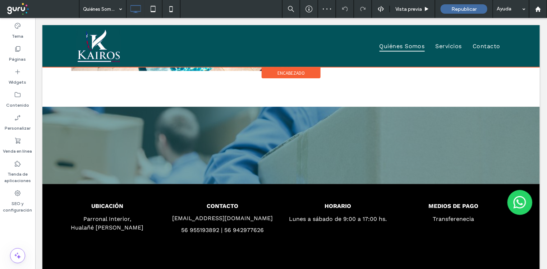
scroll to position [548, 0]
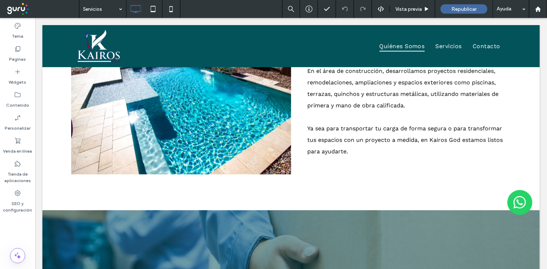
drag, startPoint x: 113, startPoint y: 39, endPoint x: 87, endPoint y: 1, distance: 46.5
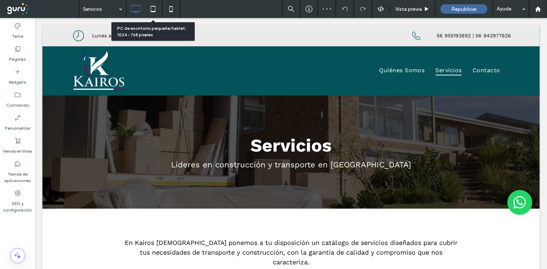
drag, startPoint x: 153, startPoint y: 13, endPoint x: 160, endPoint y: 19, distance: 9.4
click at [153, 12] on icon at bounding box center [153, 9] width 14 height 14
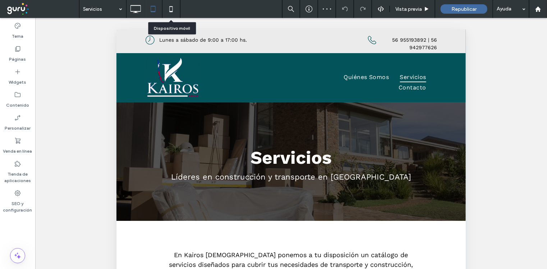
click at [174, 11] on icon at bounding box center [171, 9] width 14 height 14
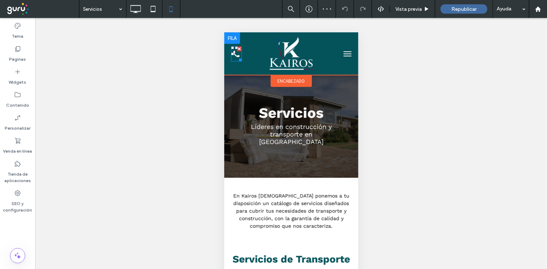
click at [235, 53] on icon "Icono de receptor de teléfono negro." at bounding box center [236, 53] width 11 height 15
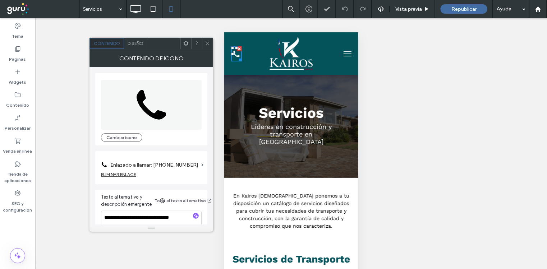
scroll to position [13, 0]
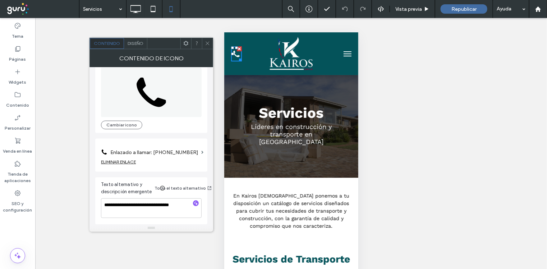
click at [150, 152] on label "Enlazado a llamar: +56955193892" at bounding box center [154, 152] width 88 height 13
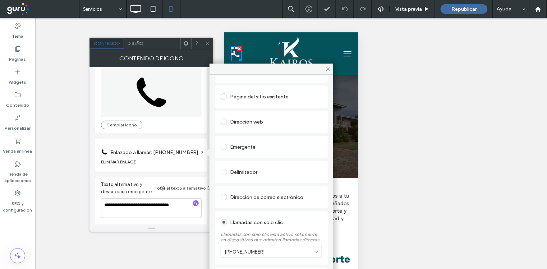
scroll to position [67, 0]
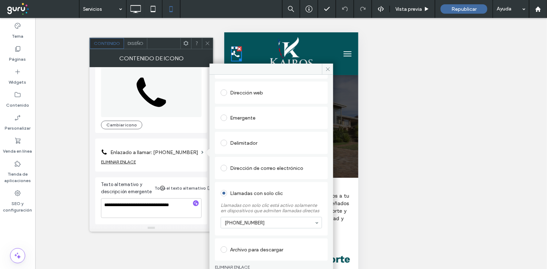
drag, startPoint x: 258, startPoint y: 235, endPoint x: 248, endPoint y: 230, distance: 11.1
drag, startPoint x: 262, startPoint y: 223, endPoint x: 232, endPoint y: 235, distance: 32.6
click at [232, 228] on div "+56955193892 +56942977626" at bounding box center [271, 222] width 101 height 11
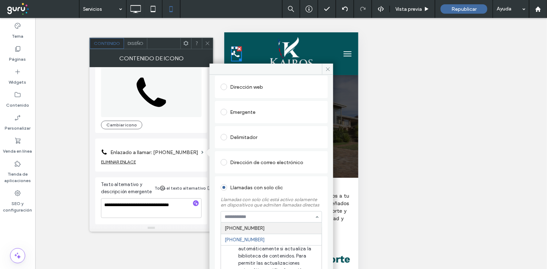
paste input "**********"
click at [231, 219] on input "**********" at bounding box center [270, 216] width 90 height 5
click at [233, 219] on input "**********" at bounding box center [270, 216] width 90 height 5
click at [244, 219] on input "**********" at bounding box center [270, 216] width 90 height 5
type input "**********"
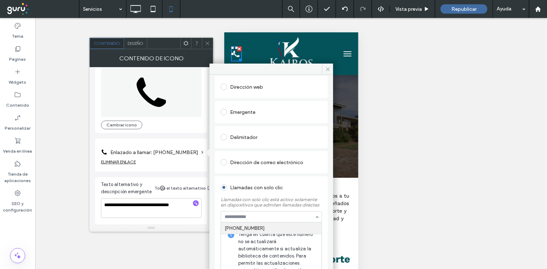
click at [305, 69] on div at bounding box center [271, 69] width 124 height 11
click at [205, 44] on icon at bounding box center [207, 43] width 5 height 5
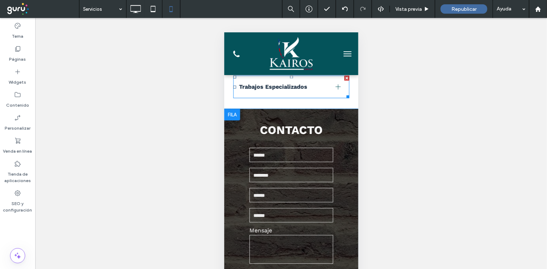
scroll to position [628, 0]
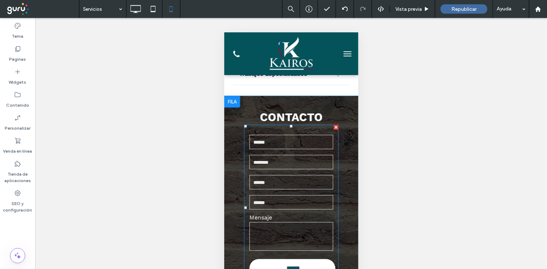
drag, startPoint x: 297, startPoint y: 182, endPoint x: 287, endPoint y: 177, distance: 11.4
click at [297, 182] on input "text" at bounding box center [291, 182] width 84 height 14
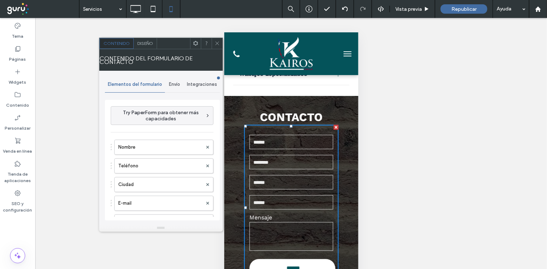
click at [178, 86] on span "Envío" at bounding box center [174, 85] width 11 height 6
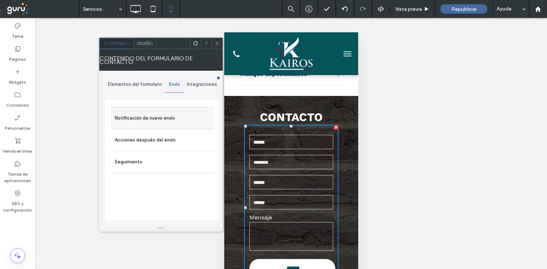
click at [160, 118] on label "Notificación de nuevo envío" at bounding box center [163, 118] width 96 height 14
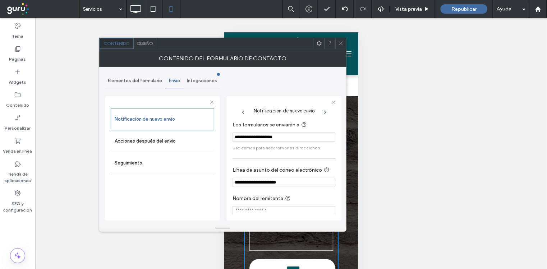
click at [341, 43] on icon at bounding box center [340, 43] width 5 height 5
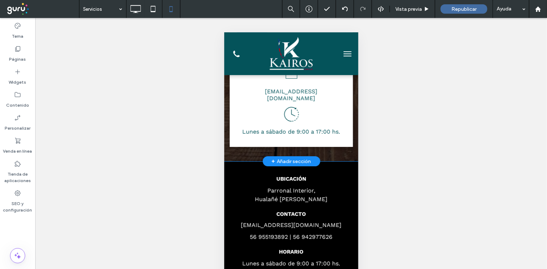
scroll to position [853, 0]
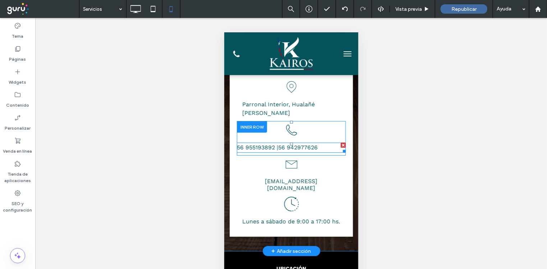
click at [310, 144] on link "56 942977626" at bounding box center [298, 147] width 40 height 7
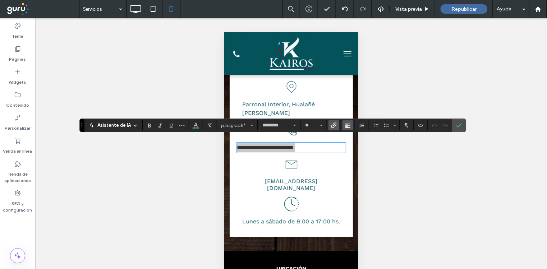
click at [345, 126] on use "Alineación" at bounding box center [347, 125] width 5 height 5
click at [353, 147] on icon "ui.textEditor.alignment.center" at bounding box center [353, 148] width 6 height 6
click at [460, 124] on label "Confirmar" at bounding box center [458, 125] width 11 height 13
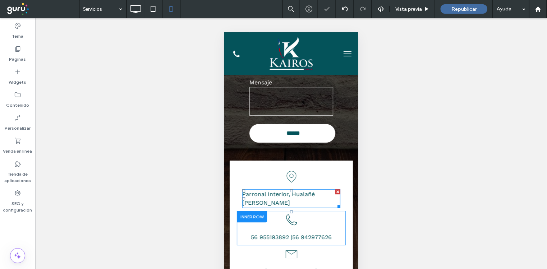
scroll to position [763, 0]
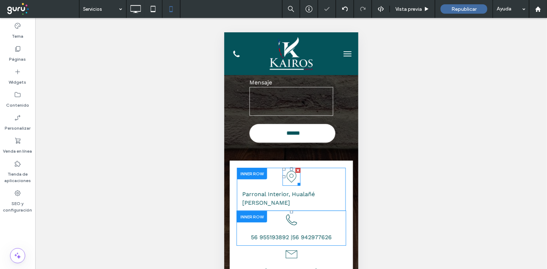
click at [288, 180] on icon "Icono de pin de ubicación." at bounding box center [291, 176] width 18 height 18
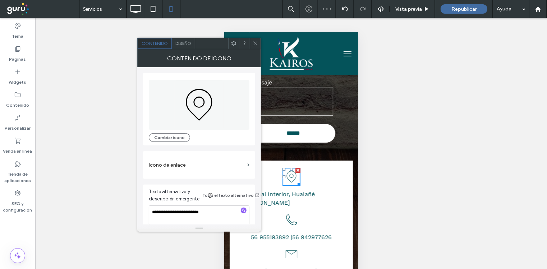
click at [176, 43] on span "Diseño" at bounding box center [183, 43] width 16 height 5
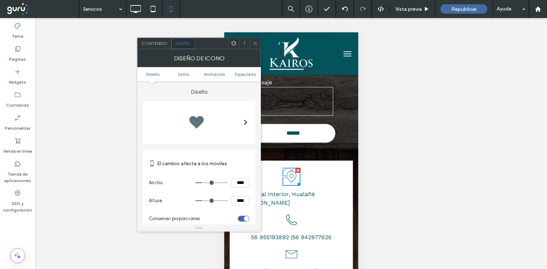
scroll to position [89, 0]
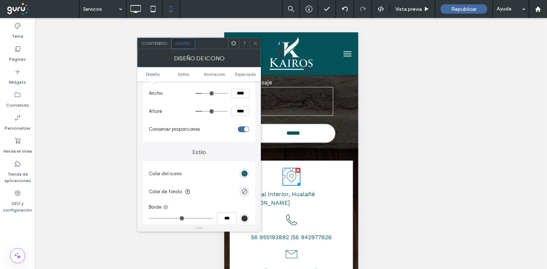
click at [244, 174] on div "rgb(4, 83, 90)" at bounding box center [244, 174] width 6 height 6
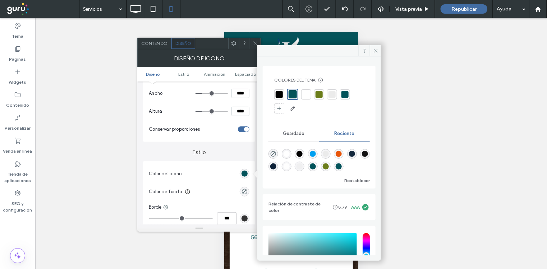
click at [319, 94] on div at bounding box center [318, 94] width 7 height 7
click at [253, 44] on icon at bounding box center [255, 43] width 5 height 5
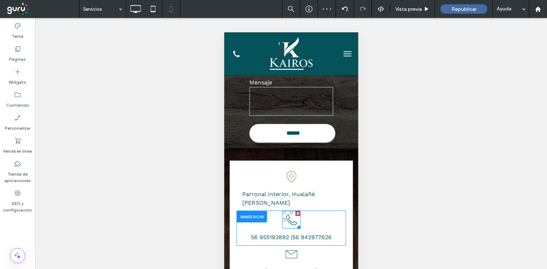
click at [287, 218] on icon "Esquema de un receptor telefónico." at bounding box center [291, 219] width 18 height 18
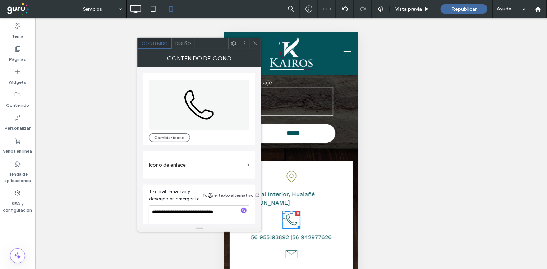
click at [188, 42] on span "Diseño" at bounding box center [183, 43] width 16 height 5
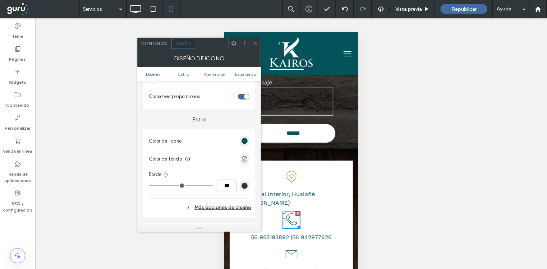
scroll to position [135, 0]
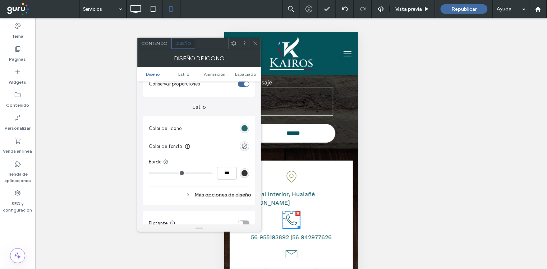
click at [244, 129] on div "rgb(4, 83, 90)" at bounding box center [244, 128] width 6 height 6
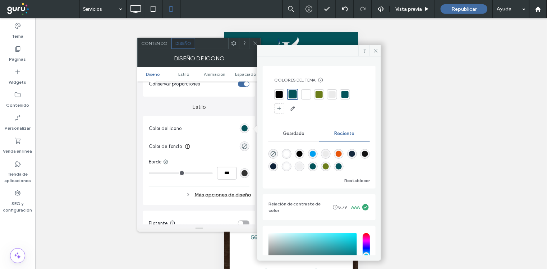
drag, startPoint x: 321, startPoint y: 93, endPoint x: 284, endPoint y: 76, distance: 40.3
click at [320, 93] on div at bounding box center [318, 94] width 7 height 7
click at [253, 45] on icon at bounding box center [255, 43] width 5 height 5
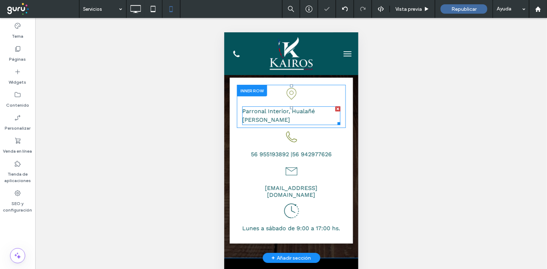
scroll to position [853, 0]
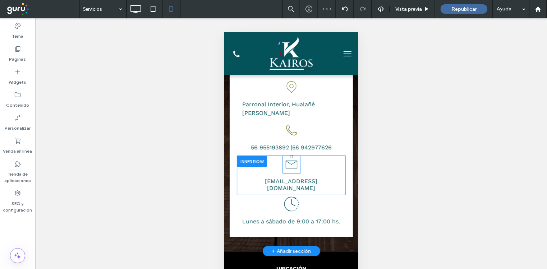
click at [286, 161] on icon "Icono de sobre." at bounding box center [291, 164] width 18 height 18
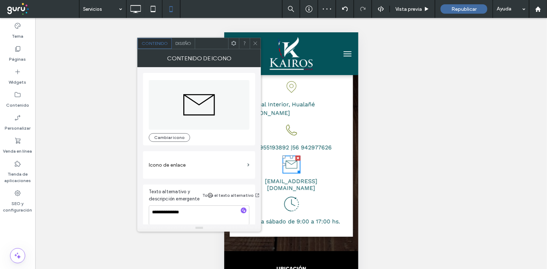
click at [192, 45] on div "Diseño" at bounding box center [183, 43] width 23 height 11
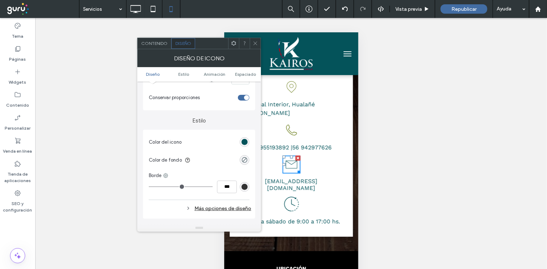
scroll to position [135, 0]
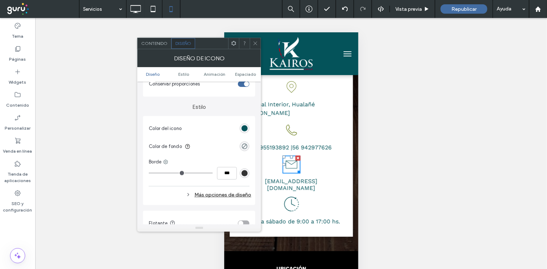
click at [241, 130] on div "rgb(4, 83, 90)" at bounding box center [244, 128] width 6 height 6
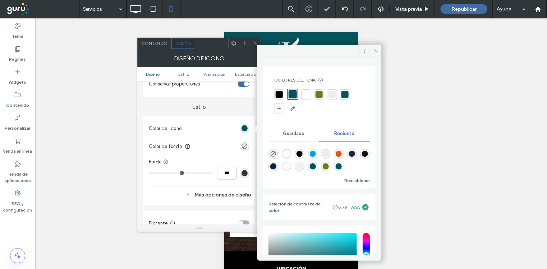
click at [318, 95] on div at bounding box center [318, 94] width 7 height 7
click at [256, 42] on use at bounding box center [256, 44] width 4 height 4
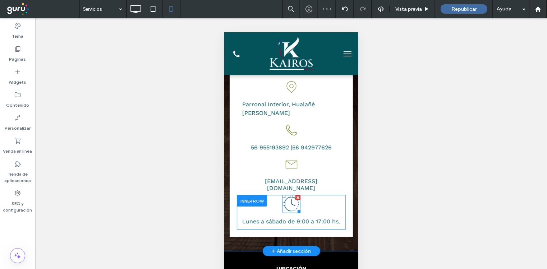
click at [288, 195] on icon "Reloj con flecha circular, que indica un proceso repetido o el retorno a un est…" at bounding box center [291, 204] width 18 height 18
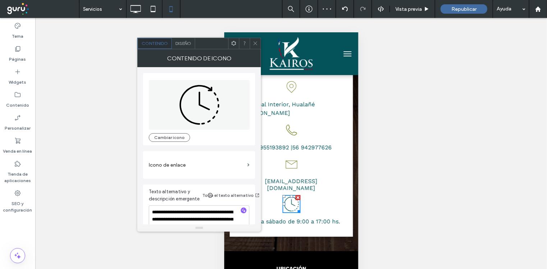
click at [186, 42] on span "Diseño" at bounding box center [183, 43] width 16 height 5
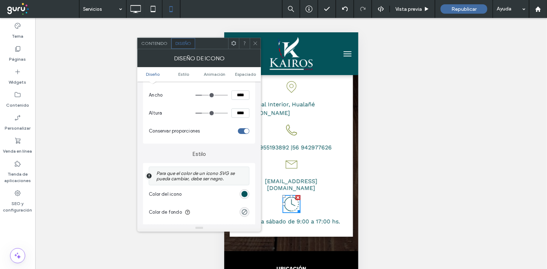
scroll to position [89, 0]
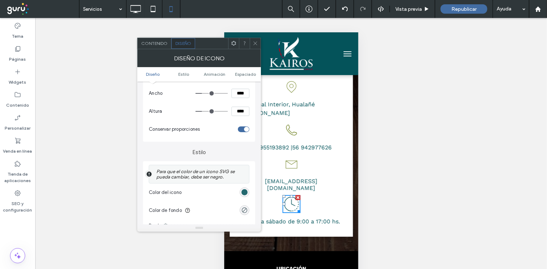
click at [245, 193] on div "rgb(4, 83, 90)" at bounding box center [244, 192] width 6 height 6
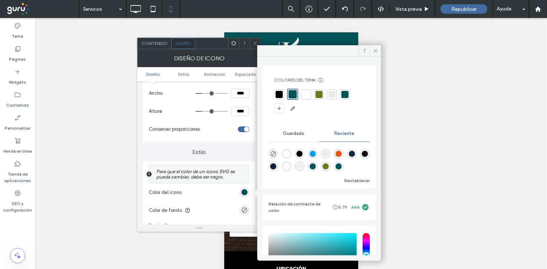
click at [317, 92] on div at bounding box center [318, 94] width 7 height 7
click at [254, 45] on use at bounding box center [256, 44] width 4 height 4
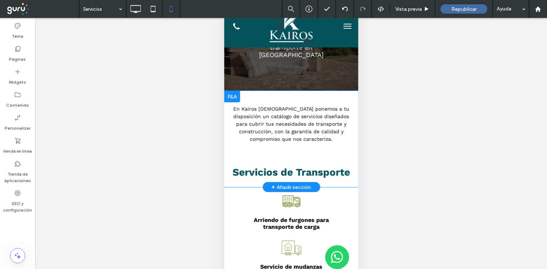
scroll to position [0, 0]
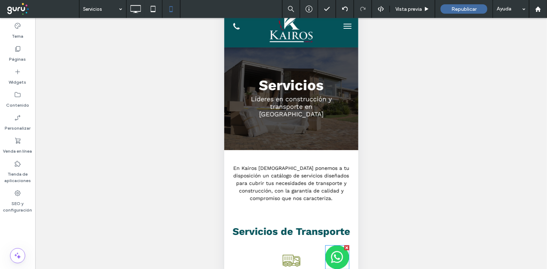
click at [332, 259] on img at bounding box center [337, 257] width 24 height 24
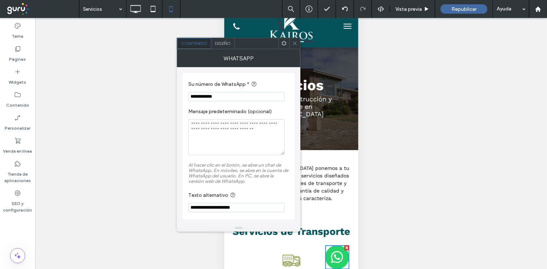
click at [193, 97] on input "**********" at bounding box center [236, 96] width 96 height 9
type input "**********"
drag, startPoint x: 227, startPoint y: 98, endPoint x: 176, endPoint y: 96, distance: 51.1
click at [176, 96] on body ".wqwq-1{fill:#231f20;} .cls-1q, .cls-2q { fill-rule: evenodd; } .cls-2q { fill:…" at bounding box center [273, 134] width 547 height 269
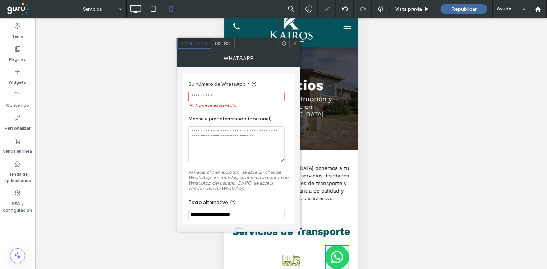
drag, startPoint x: 200, startPoint y: 95, endPoint x: 293, endPoint y: 40, distance: 108.4
click at [293, 40] on span at bounding box center [294, 43] width 5 height 11
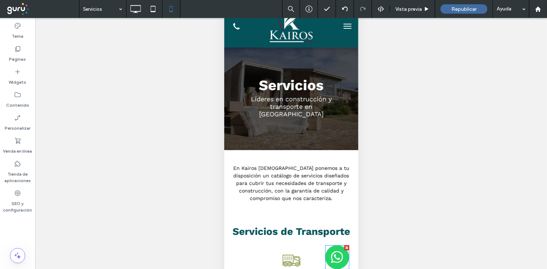
click at [344, 248] on div at bounding box center [346, 247] width 5 height 5
click at [19, 75] on label "Widgets" at bounding box center [18, 80] width 18 height 10
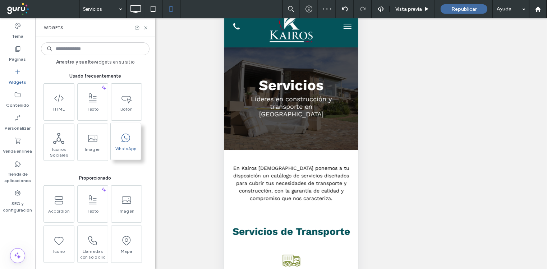
click at [119, 148] on span "WhatsApp" at bounding box center [126, 151] width 30 height 10
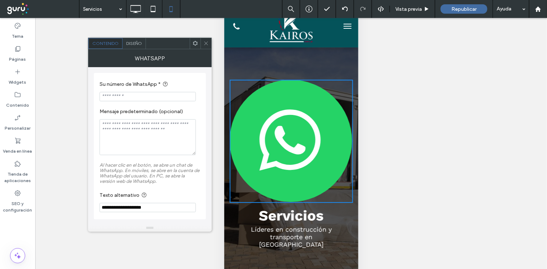
paste input "**********"
click at [109, 97] on input "**********" at bounding box center [147, 96] width 96 height 9
click at [111, 96] on input "**********" at bounding box center [147, 96] width 96 height 9
click at [120, 94] on input "**********" at bounding box center [147, 96] width 96 height 9
type input "**********"
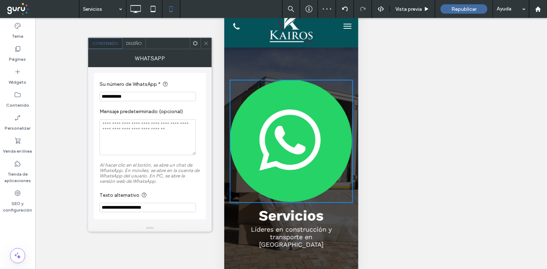
click at [138, 45] on span "Diseño" at bounding box center [134, 43] width 16 height 5
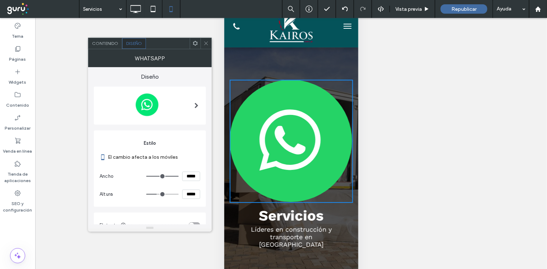
click at [193, 174] on input "*****" at bounding box center [191, 176] width 18 height 9
type input "****"
type input "**"
click at [191, 193] on input "*****" at bounding box center [191, 194] width 18 height 9
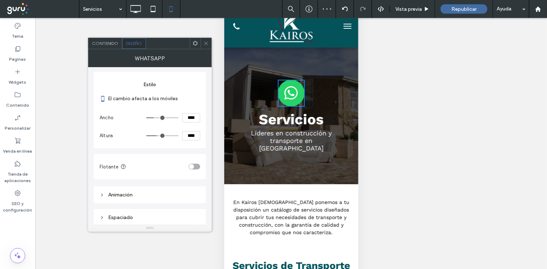
scroll to position [60, 0]
type input "****"
type input "**"
click at [126, 213] on div "Espaciado" at bounding box center [149, 216] width 101 height 6
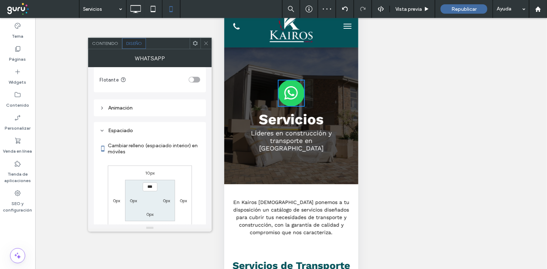
scroll to position [95, 0]
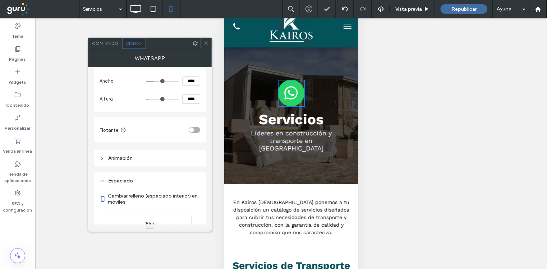
click at [143, 157] on div "Animación" at bounding box center [149, 158] width 101 height 6
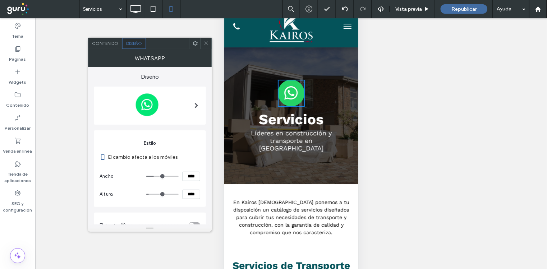
scroll to position [89, 0]
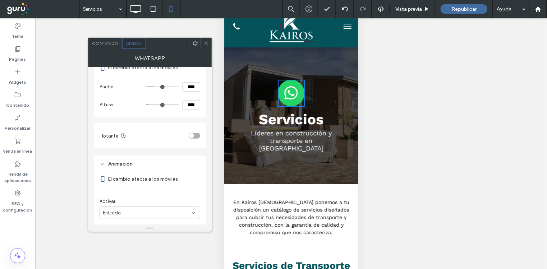
click at [191, 135] on div "toggle" at bounding box center [191, 135] width 5 height 5
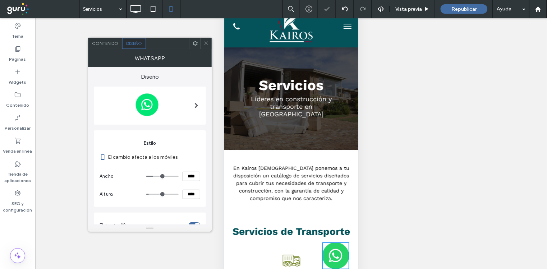
click at [197, 259] on section "Mostrar en esta página solamente." at bounding box center [149, 268] width 101 height 18
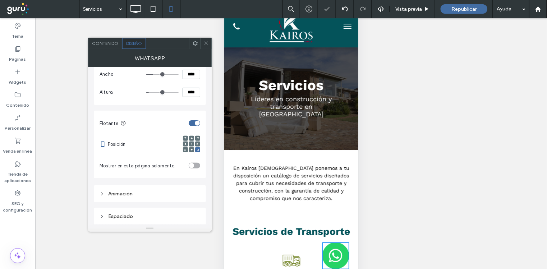
click at [197, 143] on icon at bounding box center [197, 144] width 2 height 2
drag, startPoint x: 208, startPoint y: 43, endPoint x: 77, endPoint y: 94, distance: 140.8
click at [207, 43] on icon at bounding box center [205, 43] width 5 height 5
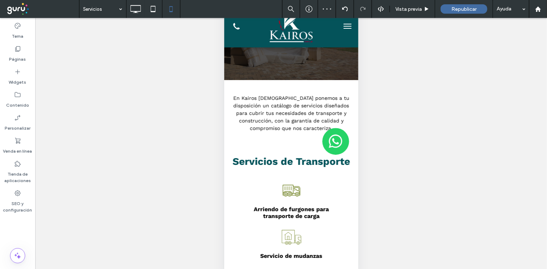
scroll to position [0, 0]
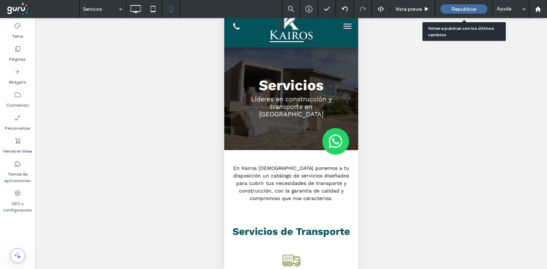
drag, startPoint x: 454, startPoint y: 9, endPoint x: 265, endPoint y: 1, distance: 188.7
click at [453, 8] on span "Republicar" at bounding box center [463, 9] width 25 height 6
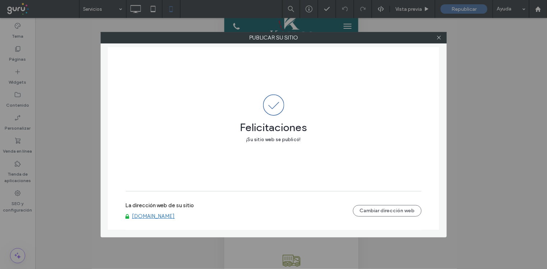
click at [159, 214] on link "[DOMAIN_NAME]" at bounding box center [153, 216] width 43 height 6
click at [440, 38] on use at bounding box center [439, 38] width 4 height 4
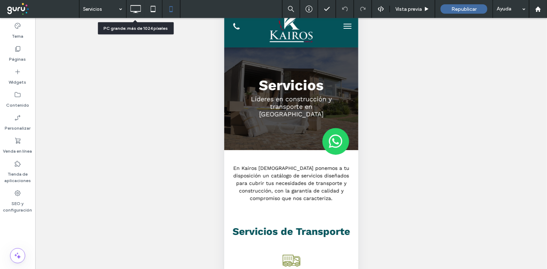
click at [131, 12] on icon at bounding box center [135, 9] width 14 height 14
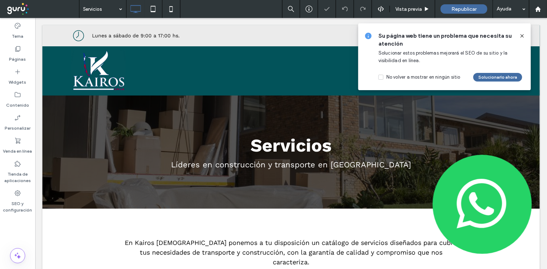
drag, startPoint x: 524, startPoint y: 35, endPoint x: 482, endPoint y: 33, distance: 41.7
click at [524, 34] on icon at bounding box center [522, 36] width 6 height 6
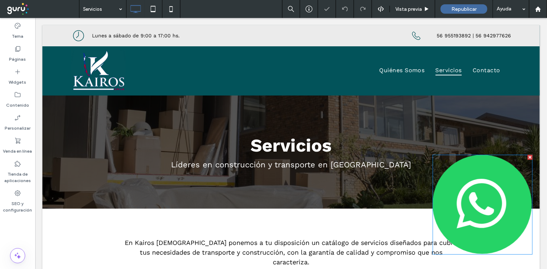
click at [472, 209] on img at bounding box center [482, 204] width 100 height 100
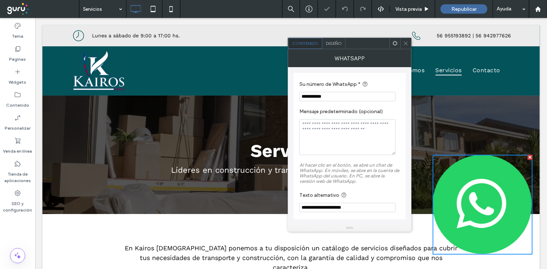
click at [338, 44] on span "Diseño" at bounding box center [334, 43] width 16 height 5
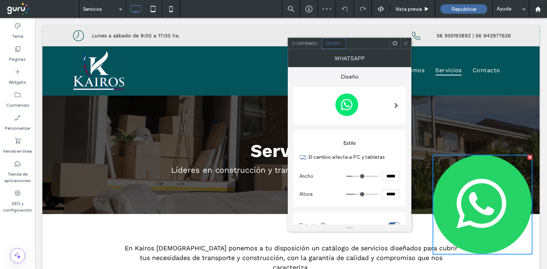
click at [391, 175] on input "*****" at bounding box center [391, 176] width 18 height 9
type input "****"
type input "**"
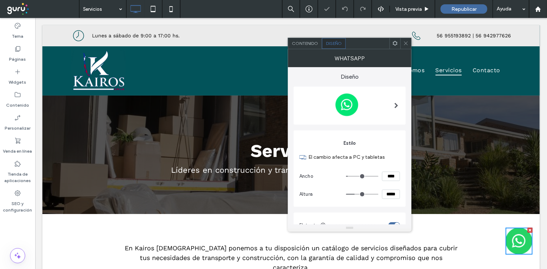
click at [391, 191] on input "*****" at bounding box center [391, 194] width 18 height 9
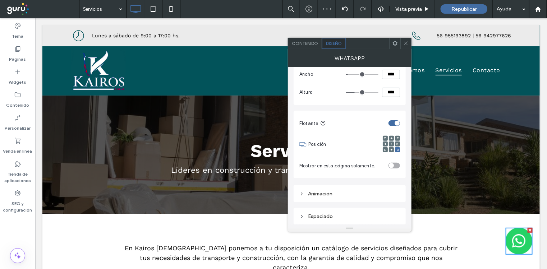
type input "****"
type input "**"
click at [398, 143] on icon at bounding box center [397, 144] width 2 height 2
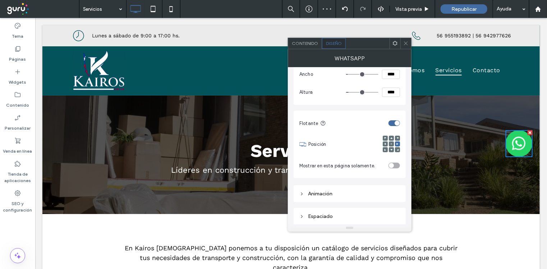
click at [405, 42] on icon at bounding box center [405, 43] width 5 height 5
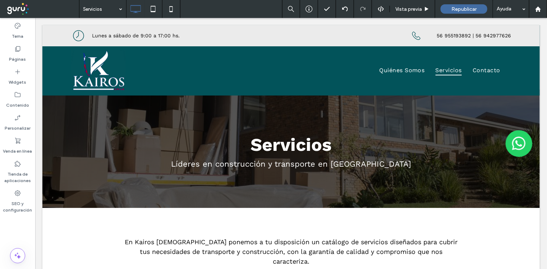
scroll to position [0, 0]
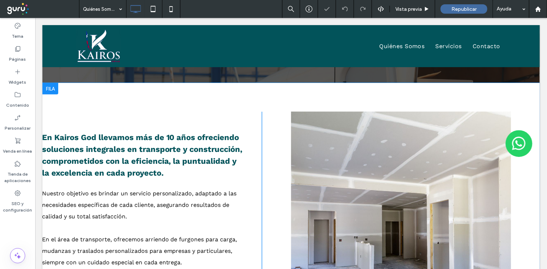
scroll to position [269, 0]
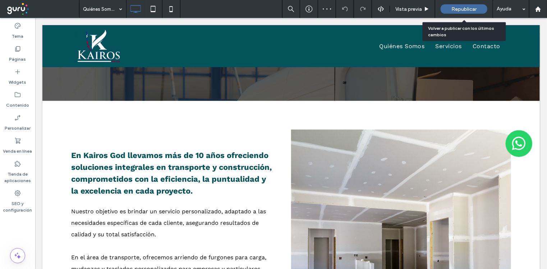
click at [465, 10] on span "Republicar" at bounding box center [463, 9] width 25 height 6
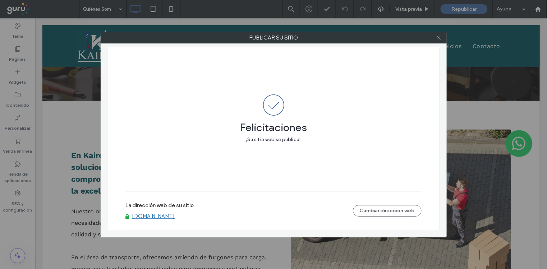
click at [160, 217] on link "[DOMAIN_NAME]" at bounding box center [153, 216] width 43 height 6
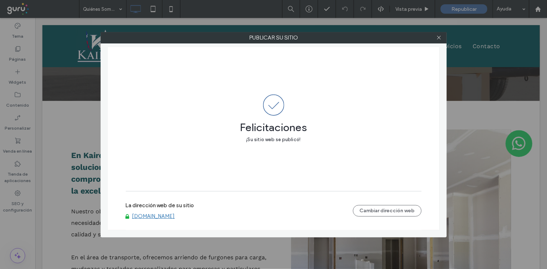
drag, startPoint x: 440, startPoint y: 37, endPoint x: 294, endPoint y: 71, distance: 149.7
click at [438, 37] on icon at bounding box center [438, 37] width 5 height 5
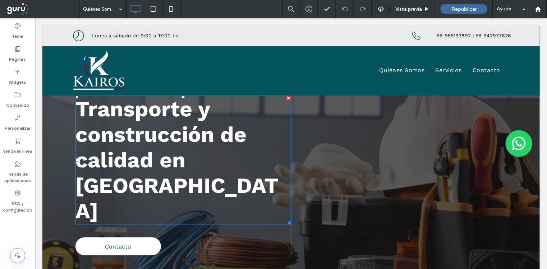
scroll to position [89, 0]
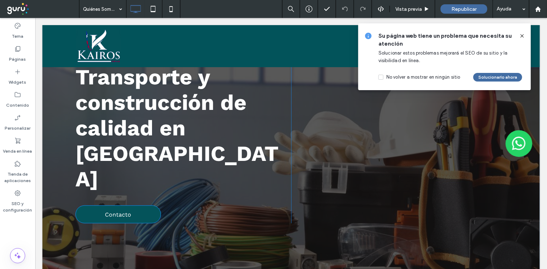
click at [127, 205] on link "Contacto" at bounding box center [117, 214] width 85 height 18
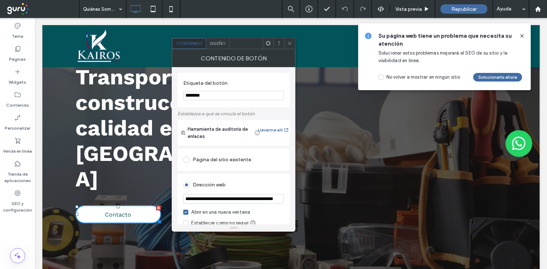
click at [249, 199] on input "**********" at bounding box center [233, 198] width 101 height 9
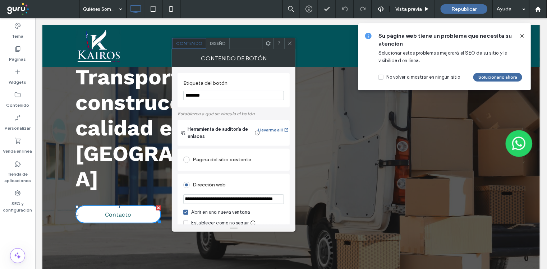
scroll to position [0, 135]
type input "**********"
click at [236, 43] on div at bounding box center [246, 43] width 33 height 11
click at [289, 46] on span at bounding box center [289, 43] width 5 height 11
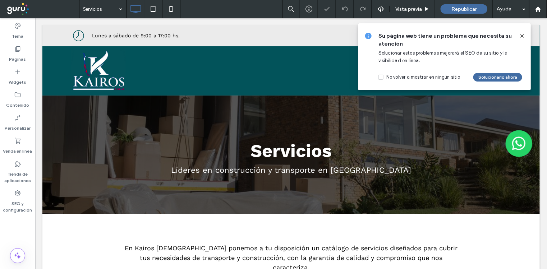
click at [523, 35] on use at bounding box center [521, 35] width 3 height 3
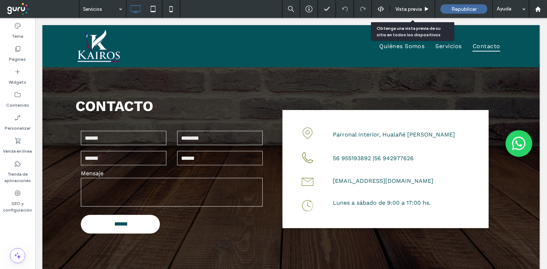
click at [406, 10] on span "Vista previa" at bounding box center [408, 9] width 27 height 6
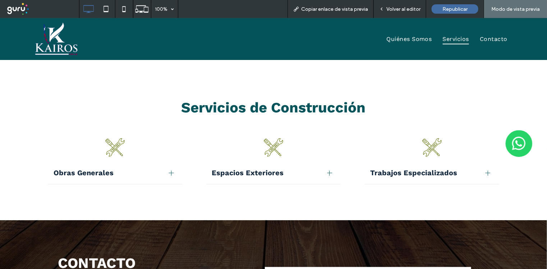
scroll to position [494, 0]
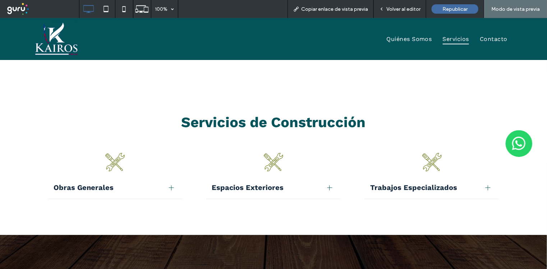
click at [171, 185] on div at bounding box center [171, 187] width 0 height 5
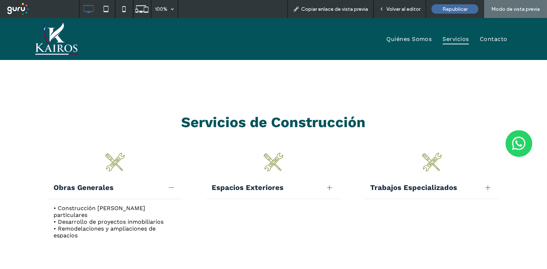
scroll to position [539, 0]
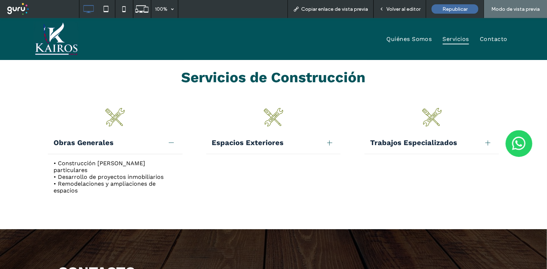
click at [327, 140] on div at bounding box center [329, 142] width 5 height 5
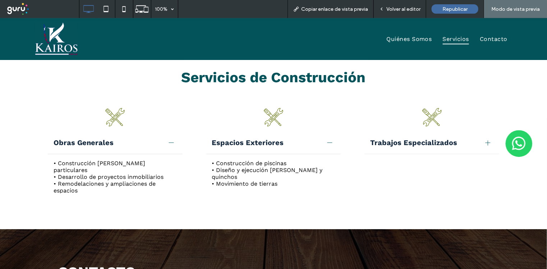
click at [485, 140] on div at bounding box center [487, 142] width 5 height 5
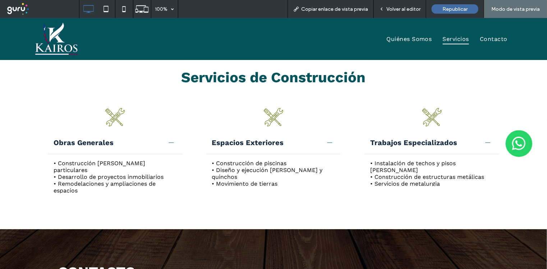
scroll to position [449, 0]
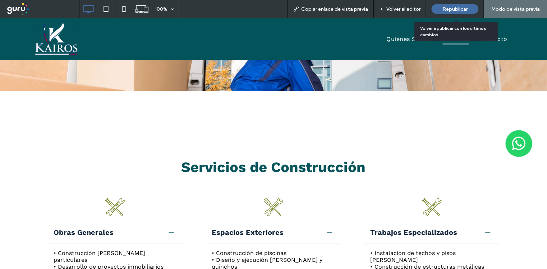
click at [459, 9] on span "Republicar" at bounding box center [454, 9] width 25 height 6
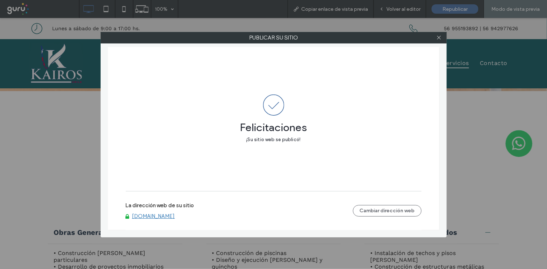
click at [156, 216] on link "[DOMAIN_NAME]" at bounding box center [153, 216] width 43 height 6
click at [151, 216] on link "[DOMAIN_NAME]" at bounding box center [153, 216] width 43 height 6
drag, startPoint x: 435, startPoint y: 38, endPoint x: 407, endPoint y: 26, distance: 31.0
click at [435, 38] on div at bounding box center [439, 37] width 11 height 11
click at [396, 9] on div "Publicar su sitio Felicitaciones ¡Su sitio web se publicó! La dirección web de …" at bounding box center [273, 134] width 547 height 269
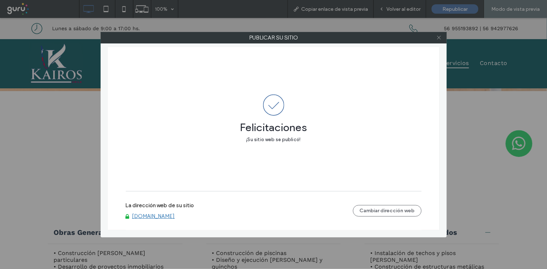
click at [438, 38] on icon at bounding box center [438, 37] width 5 height 5
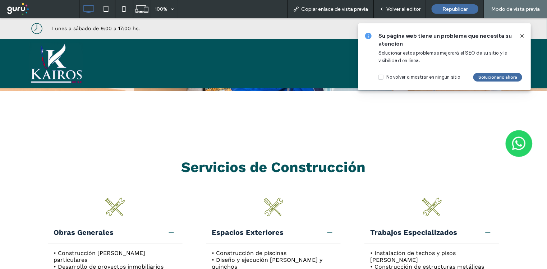
drag, startPoint x: 522, startPoint y: 36, endPoint x: 424, endPoint y: 6, distance: 102.4
click at [522, 36] on use at bounding box center [521, 35] width 3 height 3
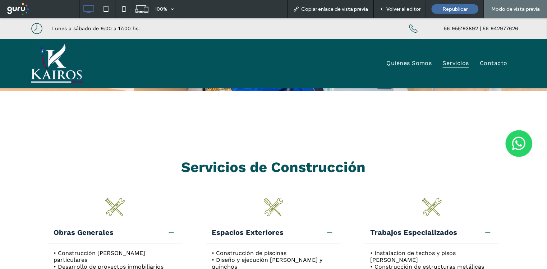
click at [403, 13] on div "Volver al editor" at bounding box center [400, 9] width 52 height 18
click at [403, 5] on div "Volver al editor" at bounding box center [400, 9] width 52 height 18
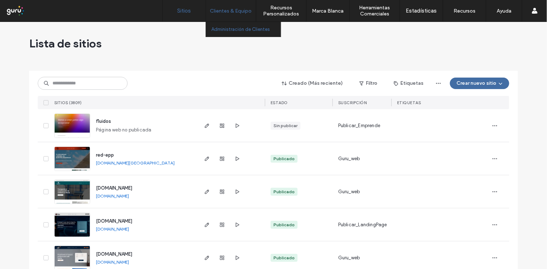
click at [227, 29] on label "Administración de Clientes" at bounding box center [240, 29] width 59 height 5
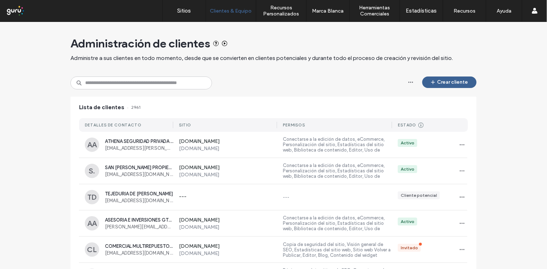
click at [447, 82] on button "Crear cliente" at bounding box center [449, 82] width 54 height 11
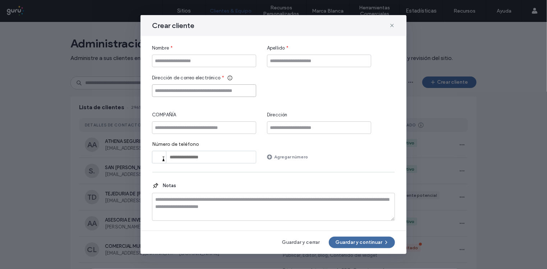
paste input "**********"
type input "**********"
click at [176, 64] on input "Nombre" at bounding box center [204, 61] width 104 height 13
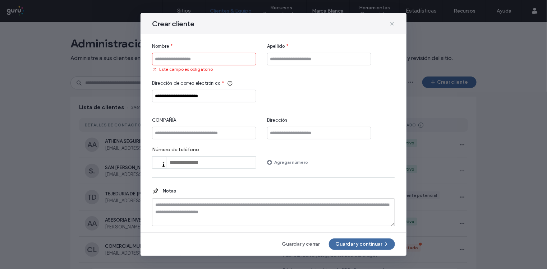
paste input "**********"
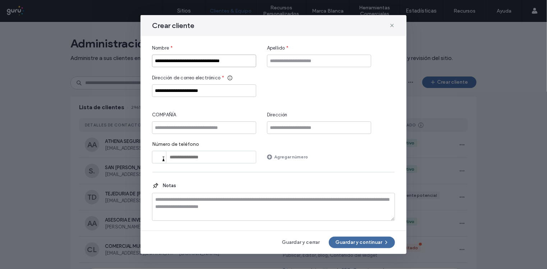
type input "**********"
paste input "**********"
type input "**********"
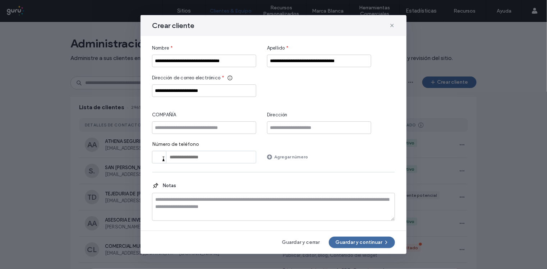
click at [365, 245] on button "Guardar y continuar" at bounding box center [362, 242] width 66 height 11
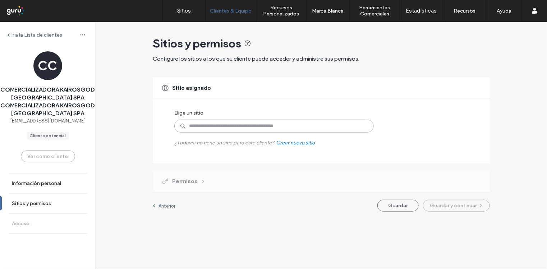
paste input "**********"
type input "**********"
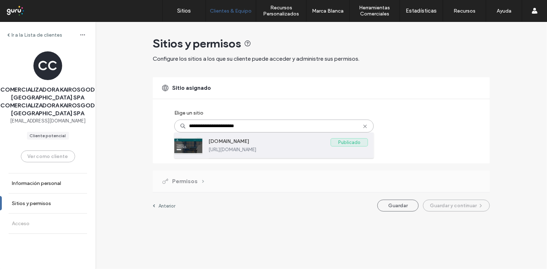
click at [259, 146] on label "[DOMAIN_NAME]" at bounding box center [269, 142] width 122 height 9
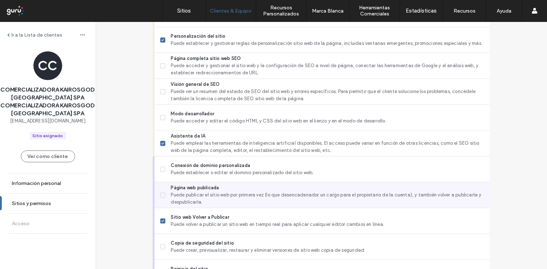
scroll to position [608, 0]
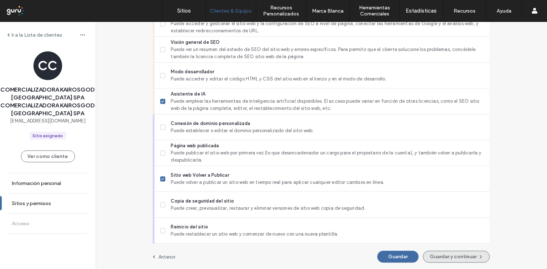
click at [446, 256] on button "Guardar y continuar" at bounding box center [456, 257] width 67 height 12
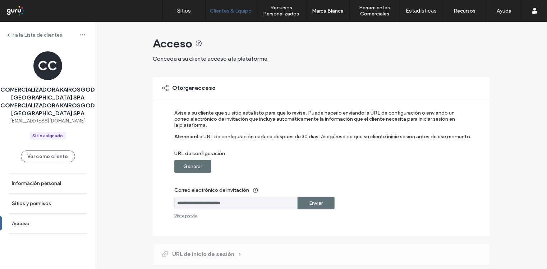
click at [197, 165] on label "Generar" at bounding box center [193, 166] width 19 height 13
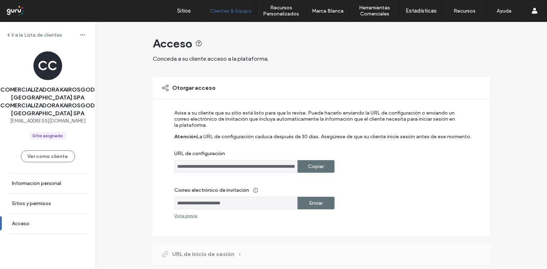
click at [310, 167] on label "Copiar" at bounding box center [316, 166] width 16 height 13
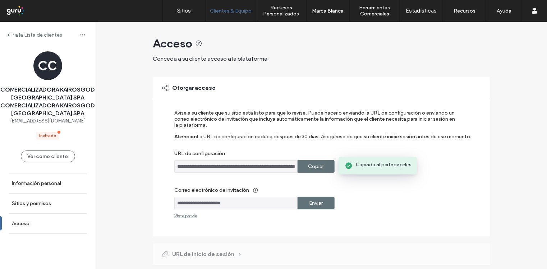
drag, startPoint x: 310, startPoint y: 167, endPoint x: 339, endPoint y: 144, distance: 36.9
click at [309, 166] on label "Copiar" at bounding box center [316, 166] width 16 height 13
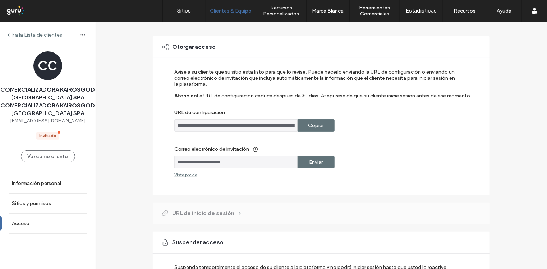
scroll to position [98, 0]
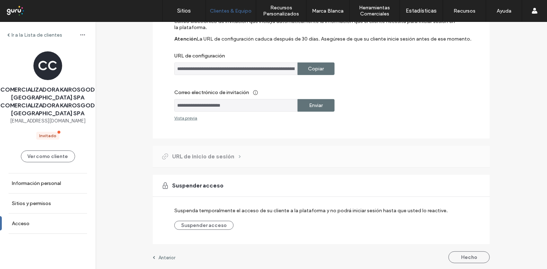
click at [469, 258] on button "Hecho" at bounding box center [468, 257] width 41 height 12
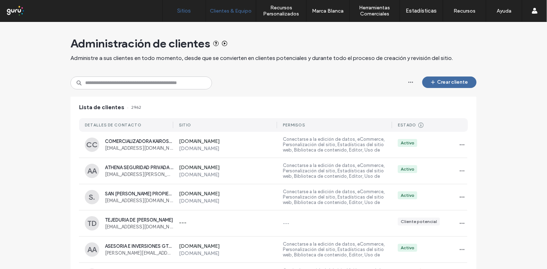
click at [188, 11] on label "Sitios" at bounding box center [184, 11] width 14 height 6
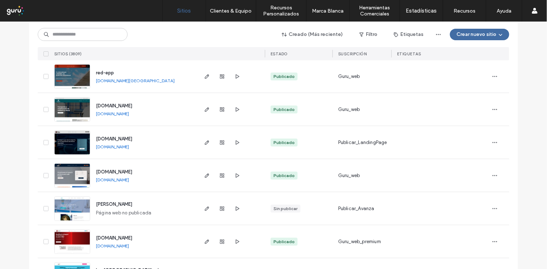
scroll to position [89, 0]
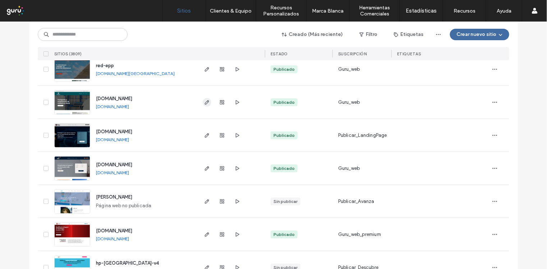
click at [205, 100] on use "button" at bounding box center [207, 102] width 4 height 4
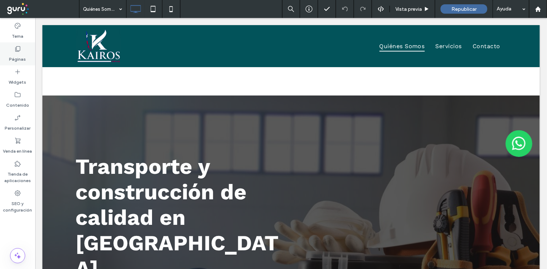
click at [17, 56] on label "Páginas" at bounding box center [17, 57] width 17 height 10
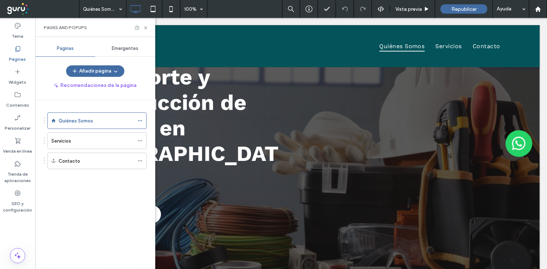
click at [131, 49] on span "Emergentes" at bounding box center [125, 49] width 27 height 6
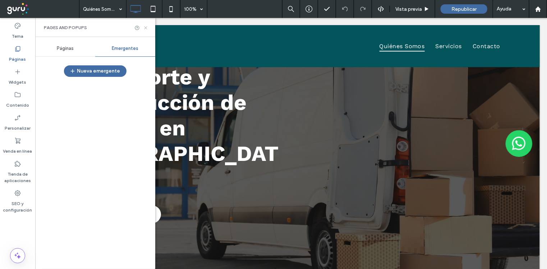
click at [145, 28] on icon at bounding box center [145, 27] width 5 height 5
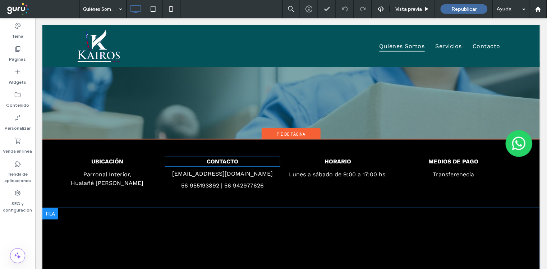
scroll to position [728, 0]
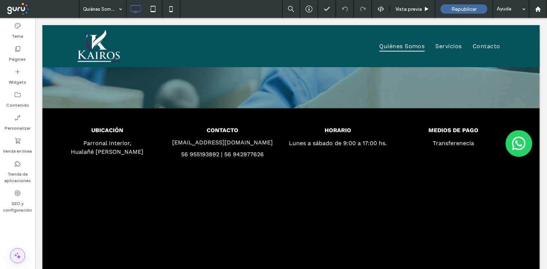
click at [19, 256] on use at bounding box center [17, 256] width 6 height 6
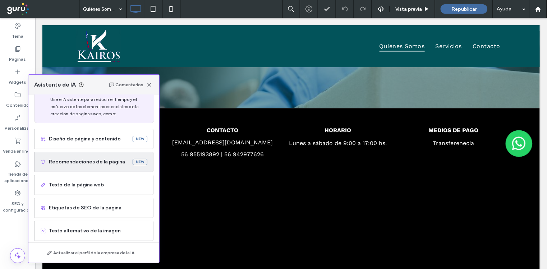
scroll to position [53, 0]
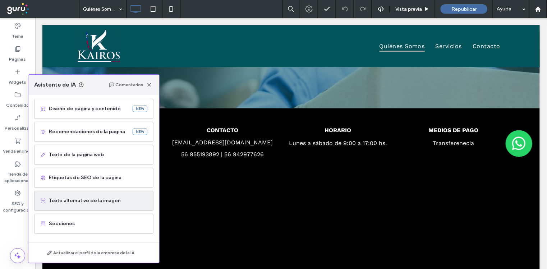
click at [92, 202] on span "Texto alternativo de la imagen" at bounding box center [98, 200] width 98 height 7
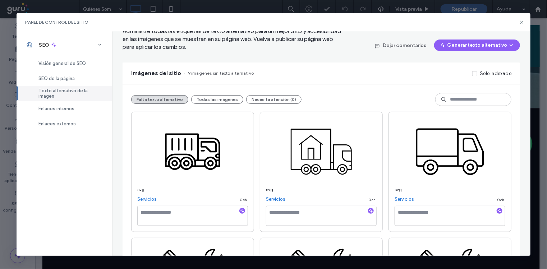
scroll to position [89, 0]
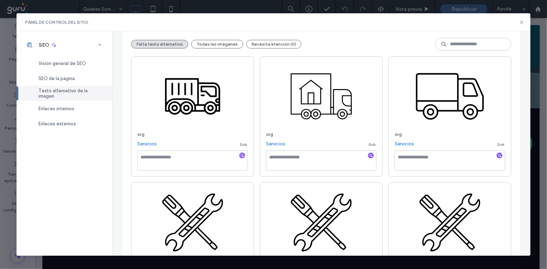
click at [242, 157] on div at bounding box center [241, 156] width 11 height 7
click at [241, 157] on use "button" at bounding box center [242, 156] width 4 height 4
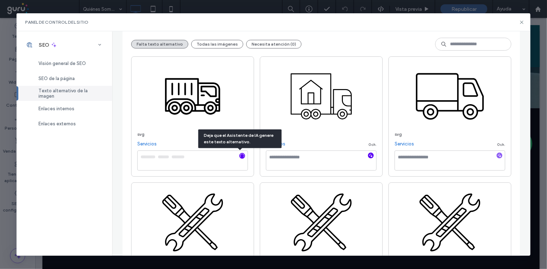
click at [368, 155] on icon "button" at bounding box center [370, 155] width 5 height 5
type textarea "**********"
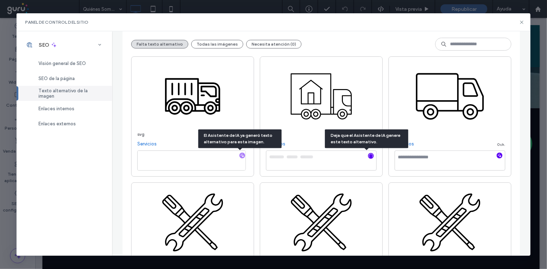
click at [497, 156] on icon "button" at bounding box center [499, 155] width 5 height 5
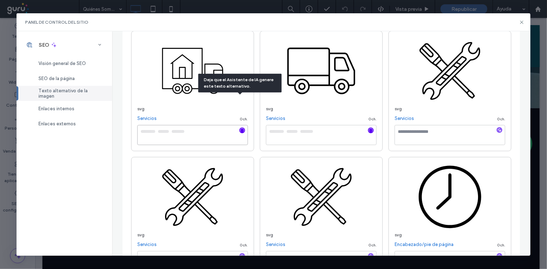
type textarea "**********"
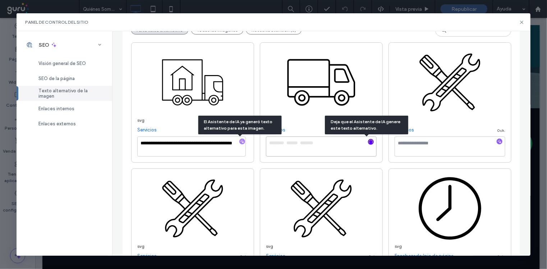
type textarea "**********"
click at [497, 140] on icon "button" at bounding box center [499, 141] width 5 height 5
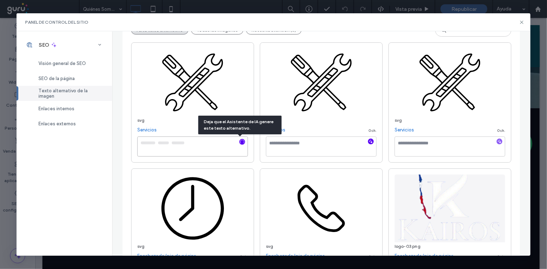
type textarea "**********"
click at [368, 143] on icon "button" at bounding box center [370, 141] width 5 height 5
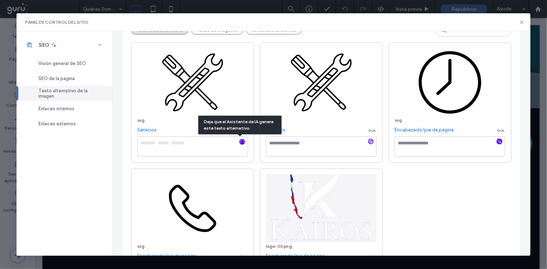
click at [497, 143] on icon "button" at bounding box center [499, 141] width 5 height 5
type textarea "**********"
click at [368, 141] on icon "button" at bounding box center [370, 141] width 5 height 5
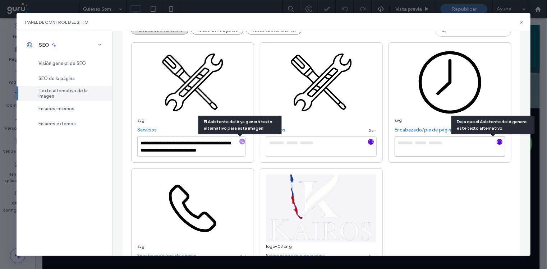
type textarea "**********"
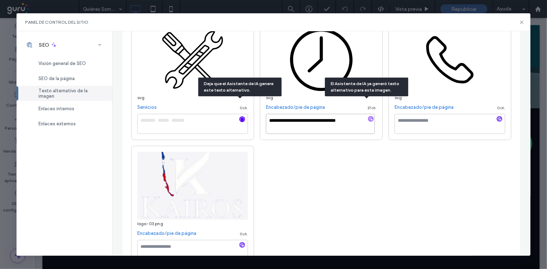
scroll to position [145, 0]
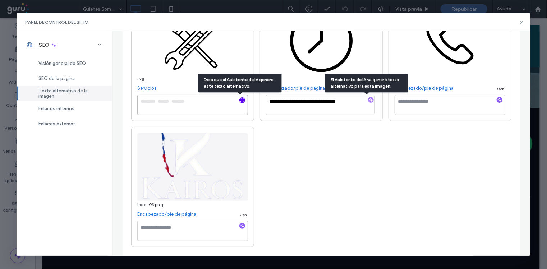
type textarea "**********"
click at [239, 104] on div at bounding box center [242, 100] width 6 height 7
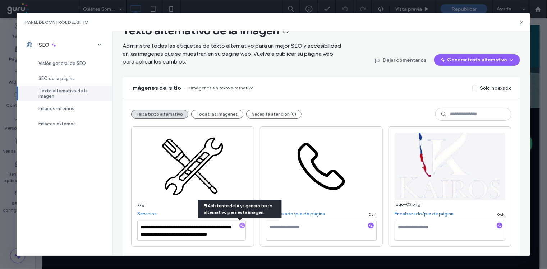
scroll to position [19, 0]
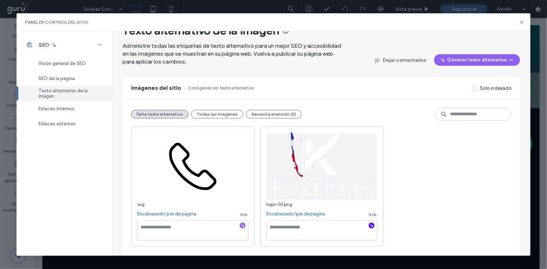
click at [370, 225] on icon "button" at bounding box center [371, 225] width 5 height 5
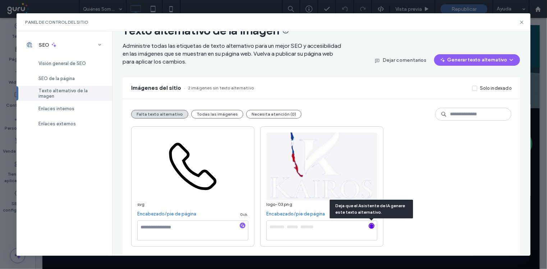
drag, startPoint x: 241, startPoint y: 226, endPoint x: 230, endPoint y: 224, distance: 11.3
click at [240, 226] on icon "button" at bounding box center [242, 225] width 5 height 5
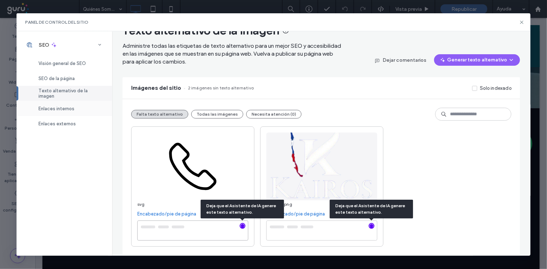
type textarea "**********"
click at [60, 108] on span "Enlaces internos" at bounding box center [56, 108] width 36 height 5
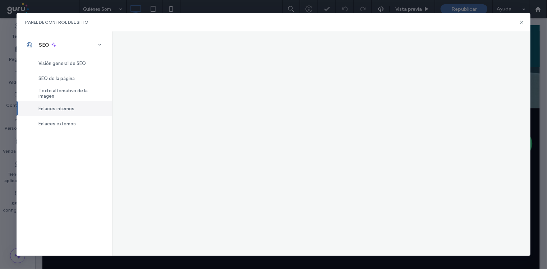
scroll to position [0, 0]
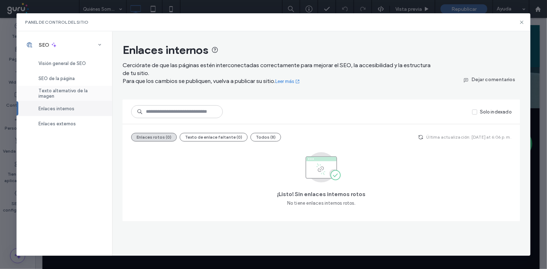
click at [69, 91] on span "Texto alternativo de la imagen" at bounding box center [70, 93] width 65 height 11
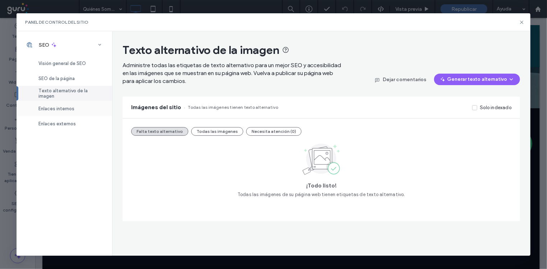
click at [68, 111] on span "Enlaces internos" at bounding box center [56, 108] width 36 height 5
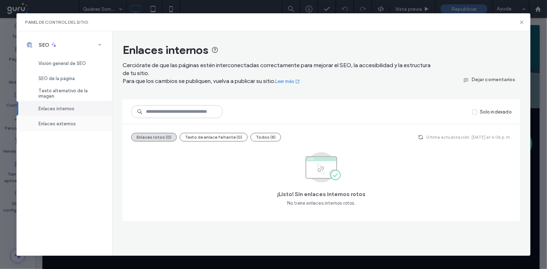
click at [67, 124] on span "Enlaces externos" at bounding box center [56, 123] width 37 height 5
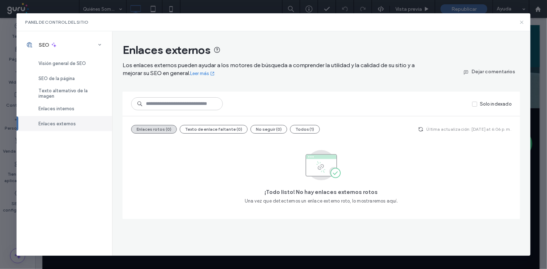
drag, startPoint x: 521, startPoint y: 22, endPoint x: 486, endPoint y: 4, distance: 39.4
click at [521, 22] on use at bounding box center [521, 21] width 3 height 3
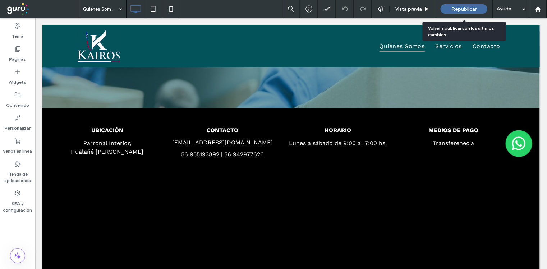
click at [463, 9] on span "Republicar" at bounding box center [463, 9] width 25 height 6
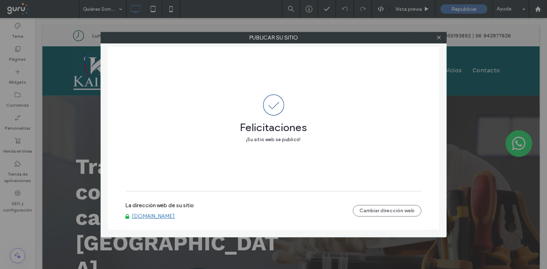
drag, startPoint x: 147, startPoint y: 209, endPoint x: 172, endPoint y: 190, distance: 31.3
click at [147, 209] on label "La dirección web de su sitio" at bounding box center [160, 207] width 68 height 11
click at [162, 216] on link "[DOMAIN_NAME]" at bounding box center [153, 216] width 43 height 6
click at [154, 217] on link "[DOMAIN_NAME]" at bounding box center [153, 216] width 43 height 6
click at [158, 216] on link "[DOMAIN_NAME]" at bounding box center [153, 216] width 43 height 6
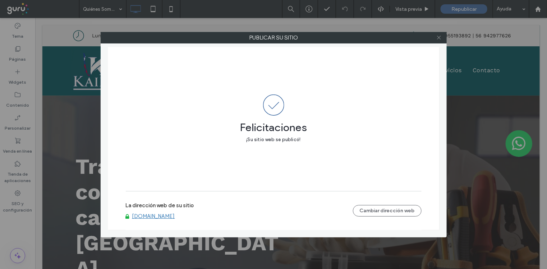
click at [437, 35] on icon at bounding box center [438, 37] width 5 height 5
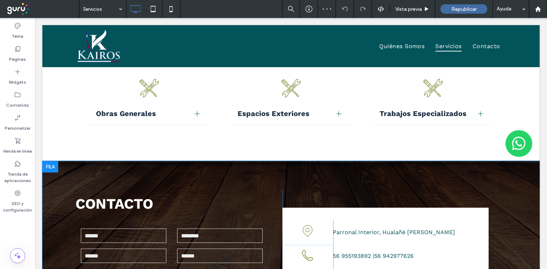
scroll to position [583, 0]
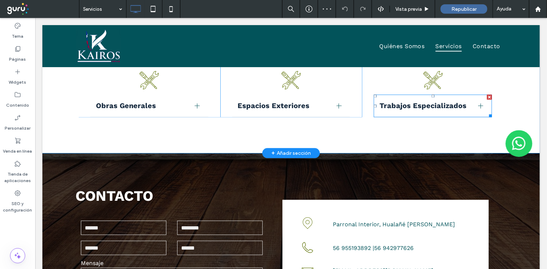
click at [455, 100] on span "Trabajos Especializados" at bounding box center [425, 105] width 93 height 11
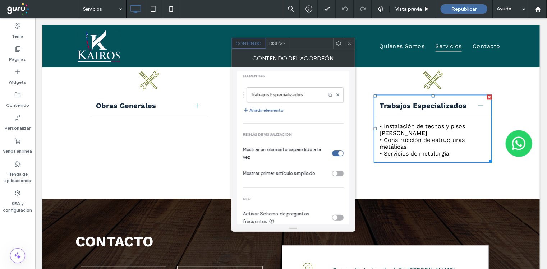
scroll to position [0, 0]
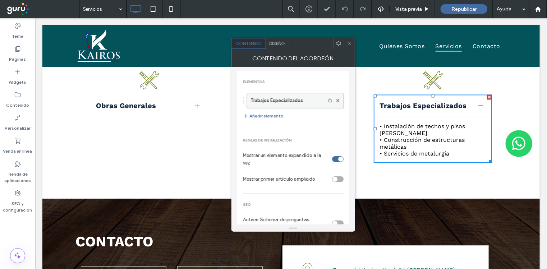
click at [291, 99] on label "Trabajos Especializados" at bounding box center [285, 100] width 71 height 14
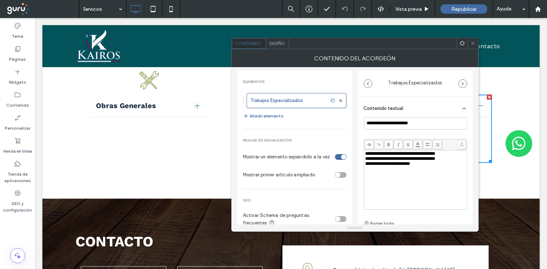
click at [430, 166] on div "**********" at bounding box center [415, 163] width 101 height 5
click at [426, 47] on div at bounding box center [372, 43] width 167 height 11
click at [470, 42] on icon at bounding box center [472, 43] width 5 height 5
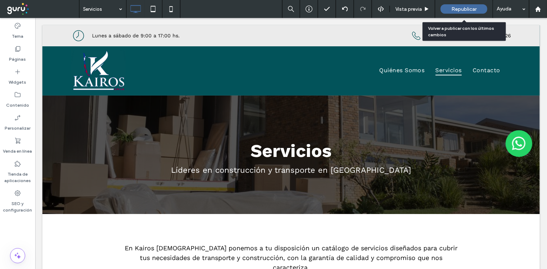
click at [462, 10] on span "Republicar" at bounding box center [463, 9] width 25 height 6
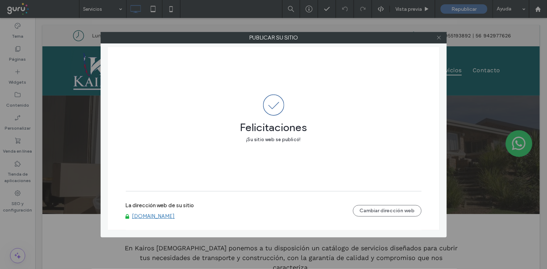
click at [438, 37] on use at bounding box center [439, 38] width 4 height 4
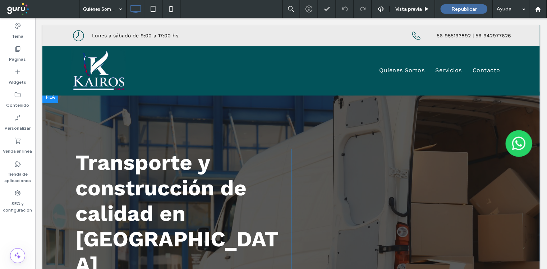
click at [63, 124] on div at bounding box center [290, 228] width 497 height 275
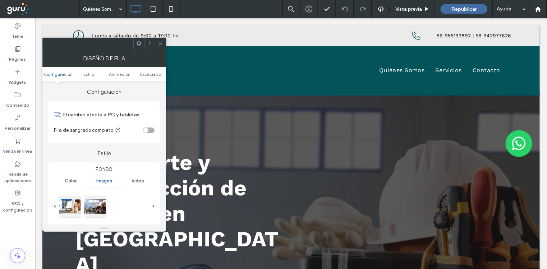
scroll to position [89, 0]
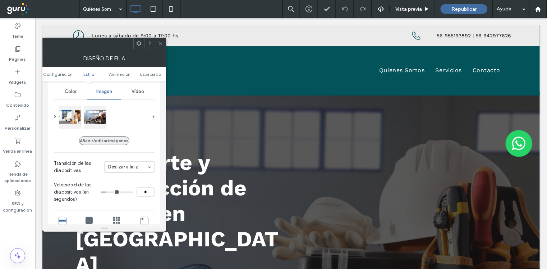
click at [114, 139] on button "Añadir/editar imágenes" at bounding box center [104, 140] width 50 height 9
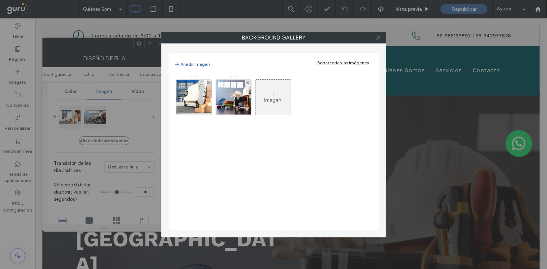
click at [272, 91] on div "Imagen" at bounding box center [272, 97] width 35 height 34
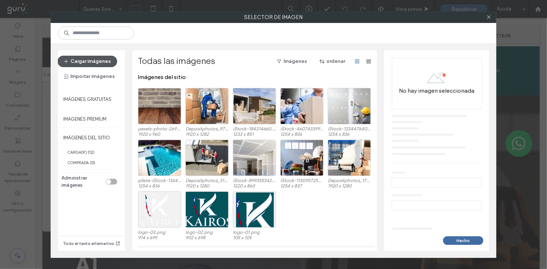
click at [97, 61] on button "Cargar imágenes" at bounding box center [87, 61] width 60 height 11
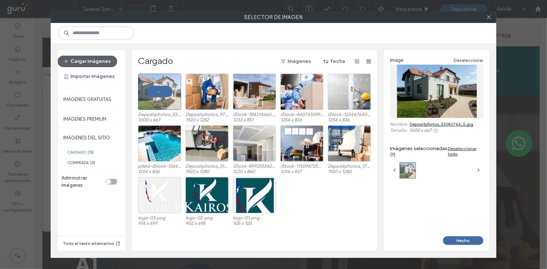
click at [457, 242] on button "Hecho" at bounding box center [463, 240] width 40 height 9
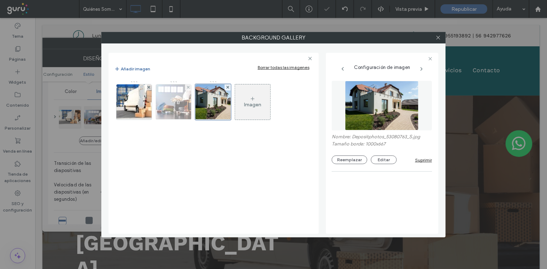
click at [171, 105] on img at bounding box center [173, 101] width 53 height 35
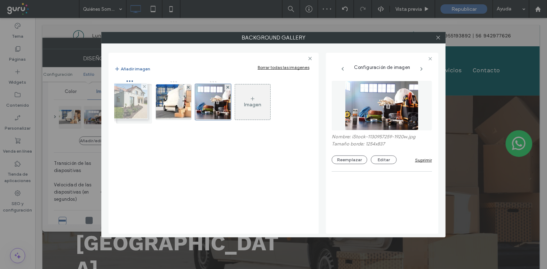
drag, startPoint x: 216, startPoint y: 99, endPoint x: 132, endPoint y: 98, distance: 84.4
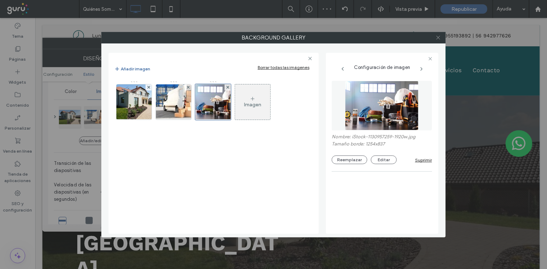
click at [438, 35] on icon at bounding box center [437, 37] width 5 height 5
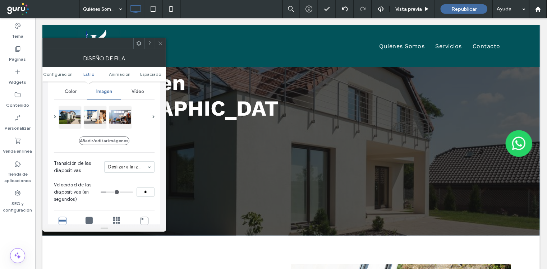
scroll to position [0, 0]
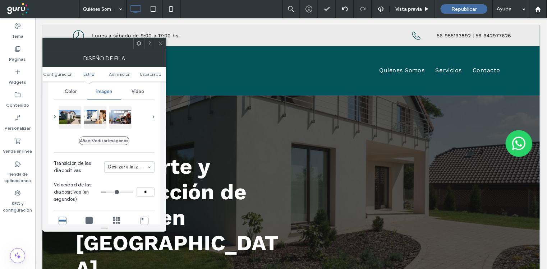
click at [161, 45] on icon at bounding box center [160, 43] width 5 height 5
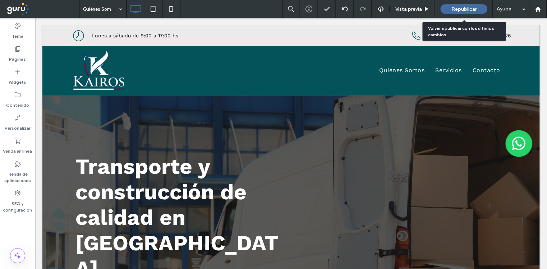
click at [463, 8] on span "Republicar" at bounding box center [463, 9] width 25 height 6
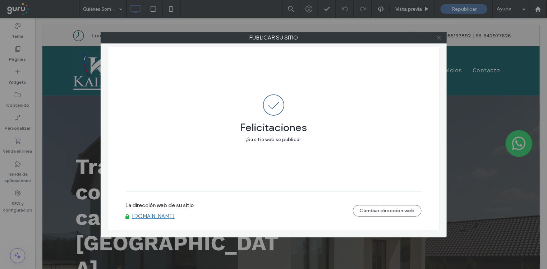
click at [438, 38] on icon at bounding box center [438, 37] width 5 height 5
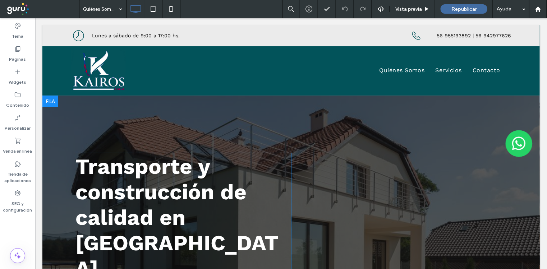
click at [318, 130] on div at bounding box center [290, 232] width 497 height 275
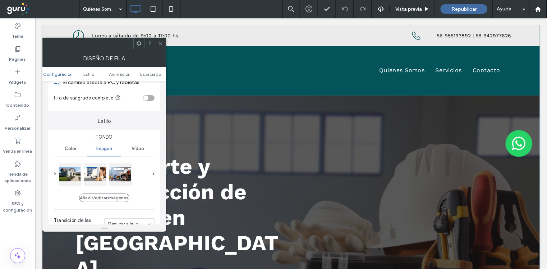
scroll to position [45, 0]
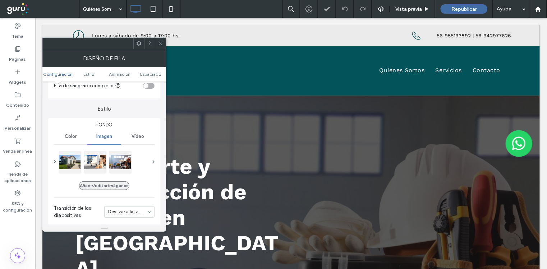
click at [116, 182] on button "Añadir/editar imágenes" at bounding box center [104, 185] width 50 height 9
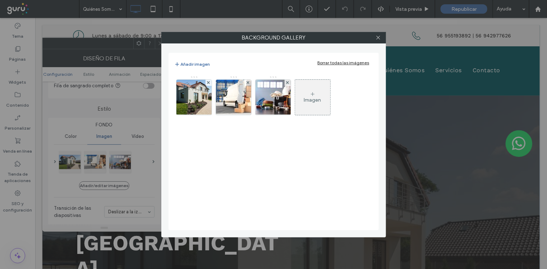
click at [304, 93] on div "Imagen" at bounding box center [312, 97] width 35 height 34
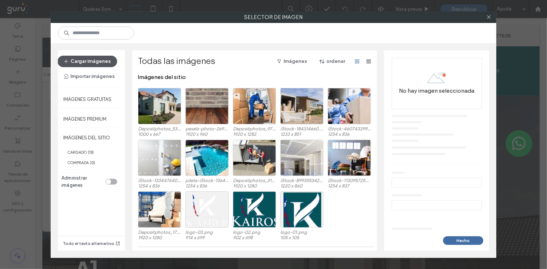
click at [88, 64] on button "Cargar imágenes" at bounding box center [87, 61] width 60 height 11
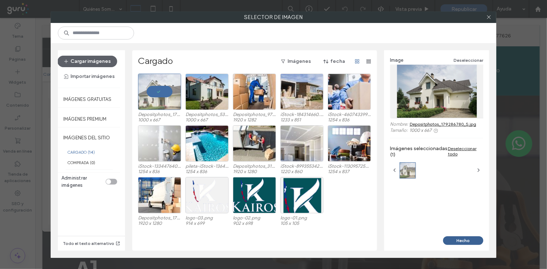
click at [458, 240] on button "Hecho" at bounding box center [463, 240] width 40 height 9
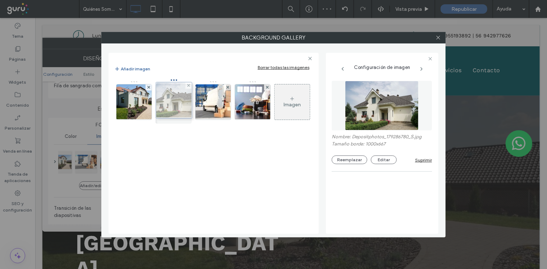
drag, startPoint x: 258, startPoint y: 106, endPoint x: 178, endPoint y: 103, distance: 80.1
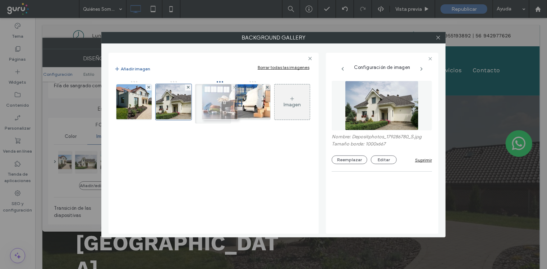
drag, startPoint x: 246, startPoint y: 103, endPoint x: 212, endPoint y: 103, distance: 34.1
click at [437, 36] on icon at bounding box center [437, 37] width 5 height 5
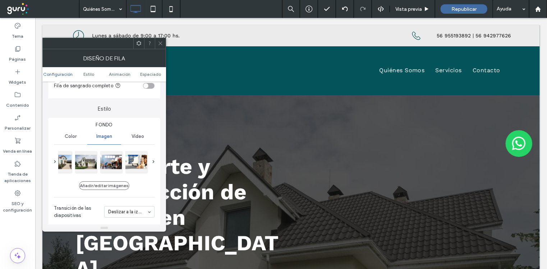
click at [162, 43] on icon at bounding box center [160, 43] width 5 height 5
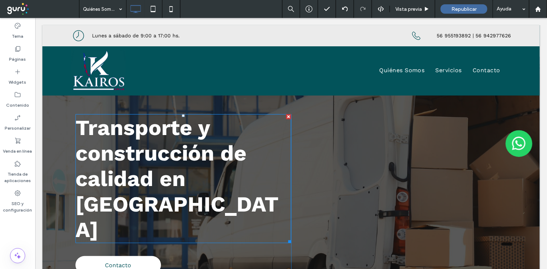
scroll to position [0, 0]
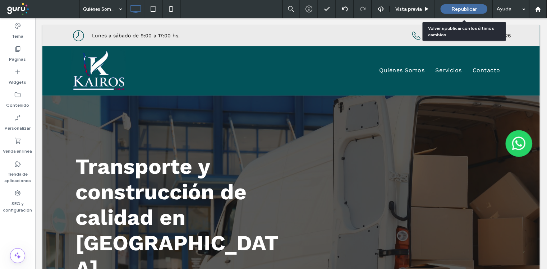
click at [463, 10] on span "Republicar" at bounding box center [463, 9] width 25 height 6
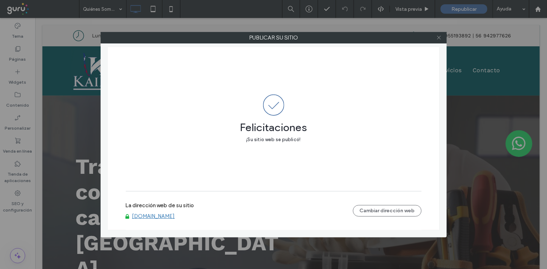
click at [436, 36] on icon at bounding box center [438, 37] width 5 height 5
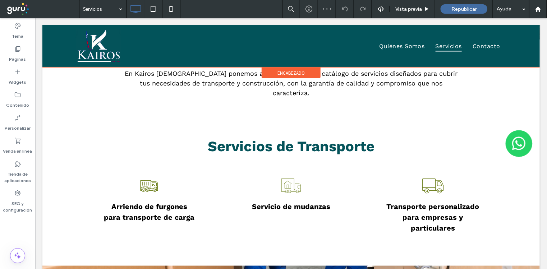
scroll to position [89, 0]
